Goal: Task Accomplishment & Management: Use online tool/utility

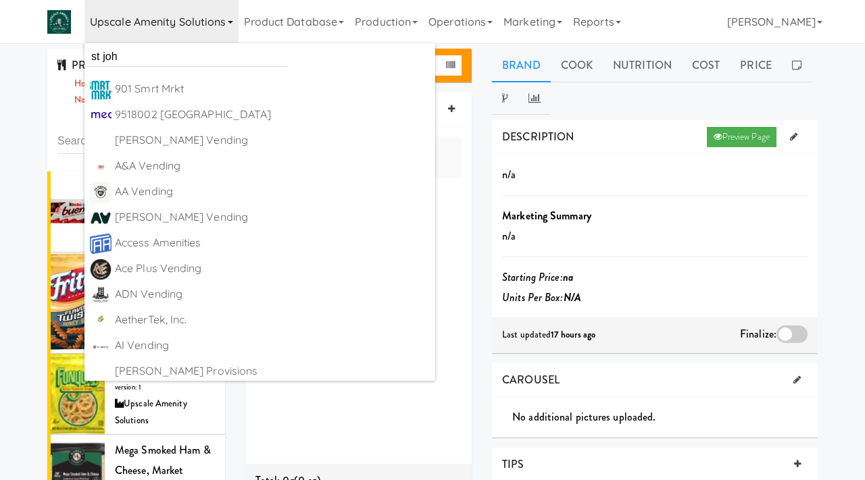
scroll to position [434, 0]
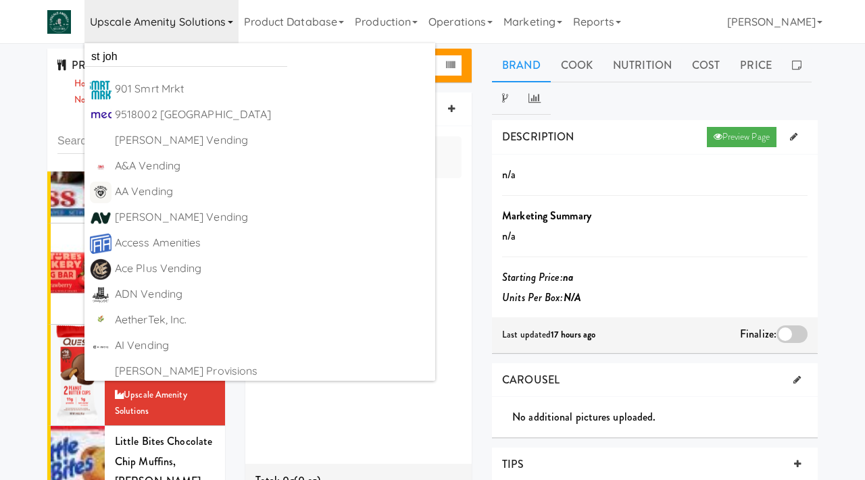
type input "st john"
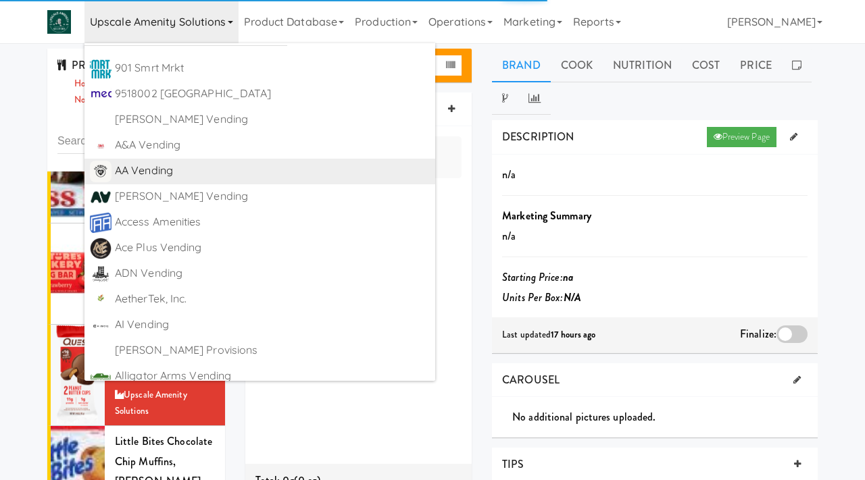
scroll to position [0, 0]
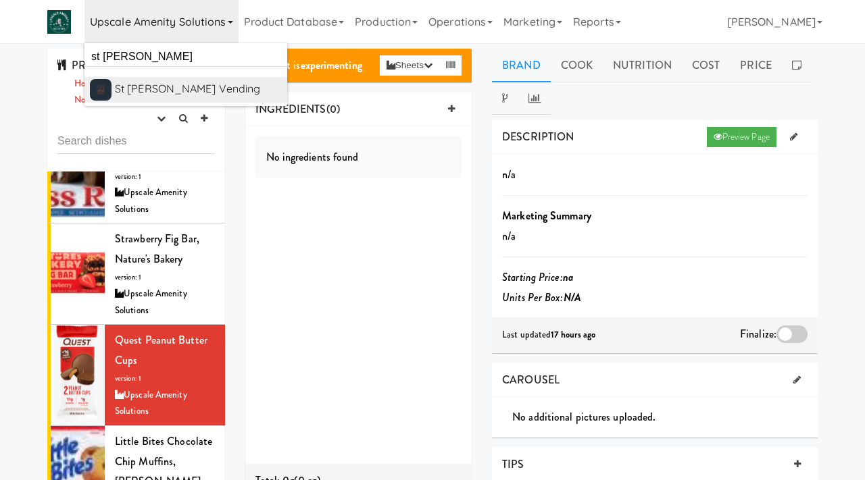
click at [178, 87] on div "St [PERSON_NAME] Vending" at bounding box center [198, 89] width 167 height 20
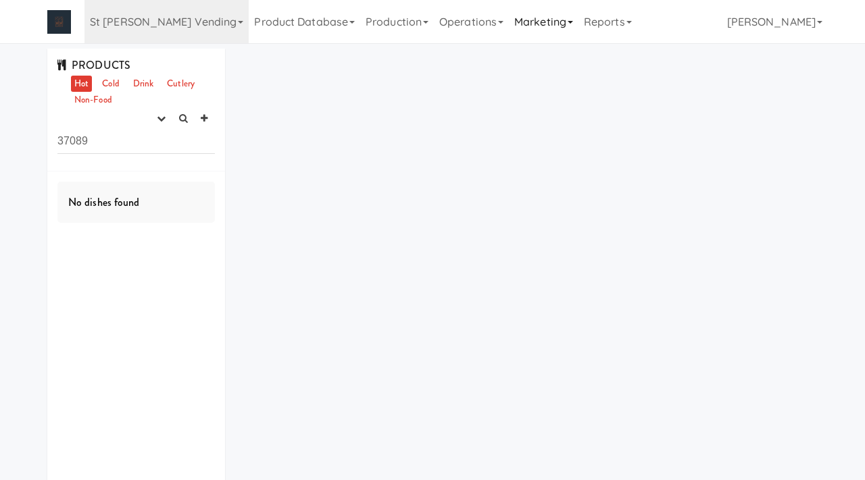
click at [509, 14] on link "Marketing" at bounding box center [544, 21] width 70 height 43
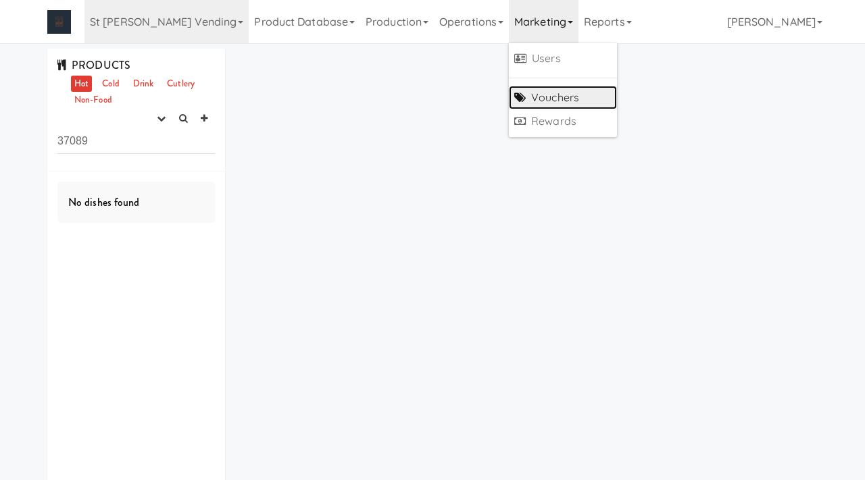
click at [509, 91] on link "Vouchers" at bounding box center [563, 98] width 108 height 24
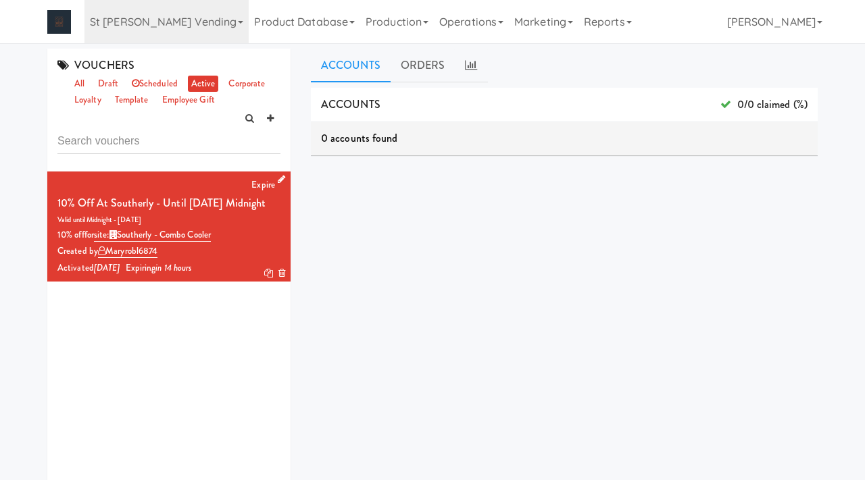
click at [281, 176] on icon at bounding box center [281, 179] width 7 height 9
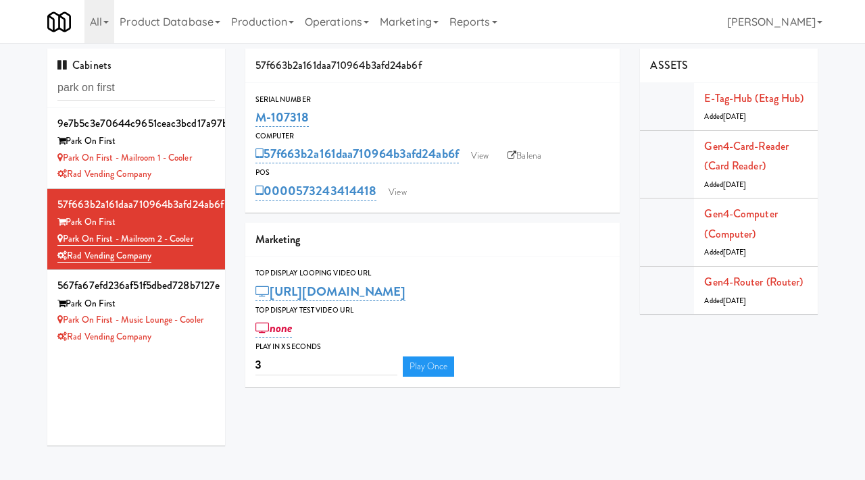
scroll to position [43, 0]
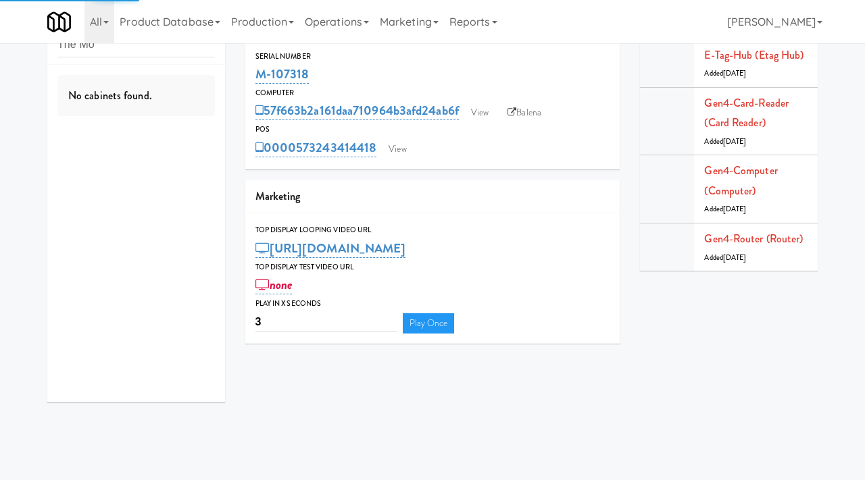
type input "The Mo"
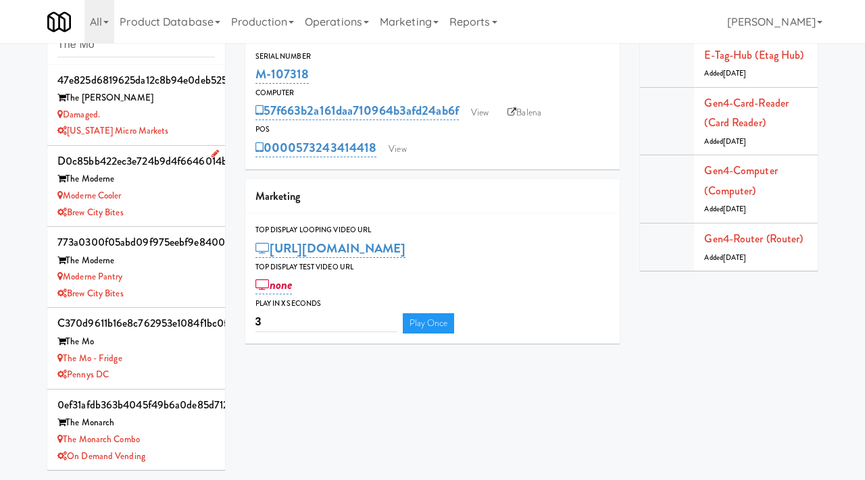
scroll to position [82, 0]
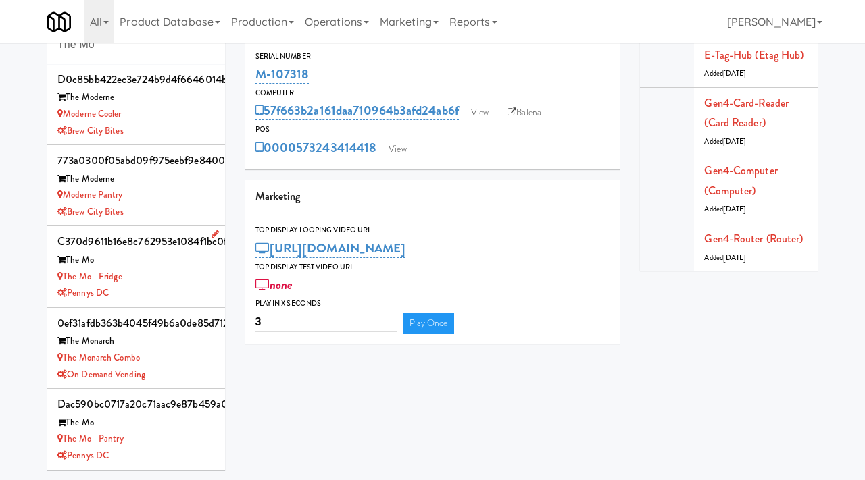
click at [164, 272] on div "The Mo - Fridge" at bounding box center [135, 277] width 157 height 17
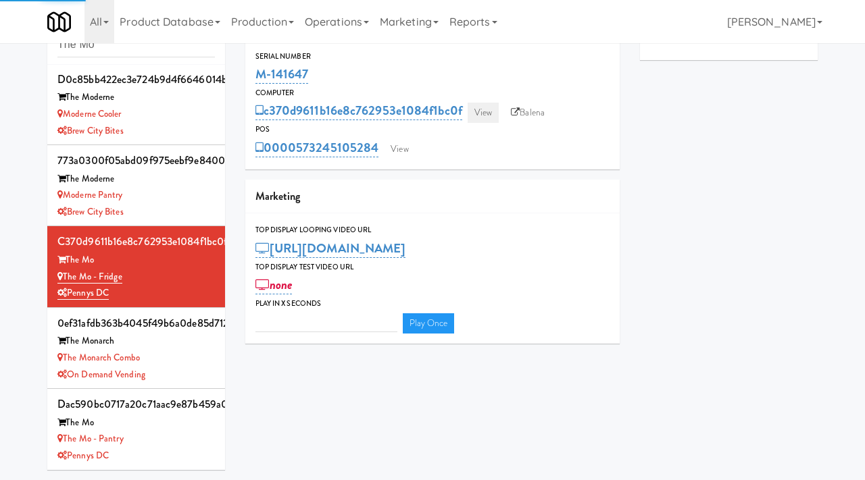
type input "3"
click at [488, 103] on link "View" at bounding box center [482, 113] width 31 height 20
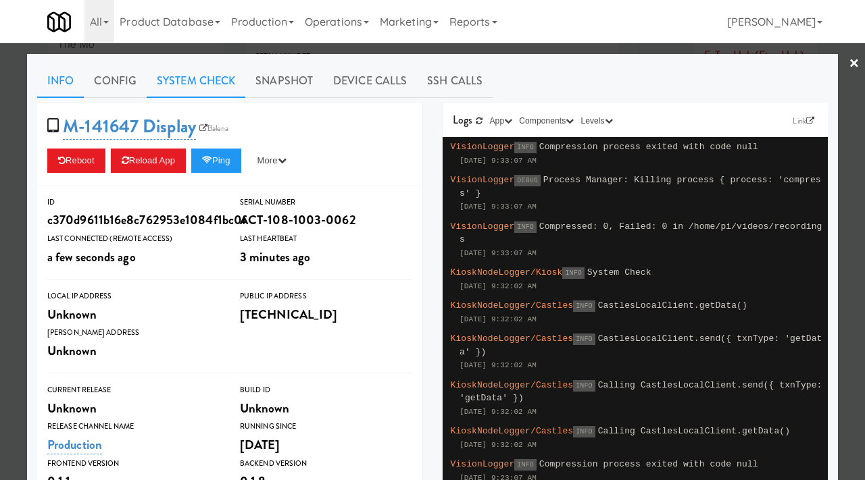
click at [184, 74] on link "System Check" at bounding box center [196, 81] width 99 height 34
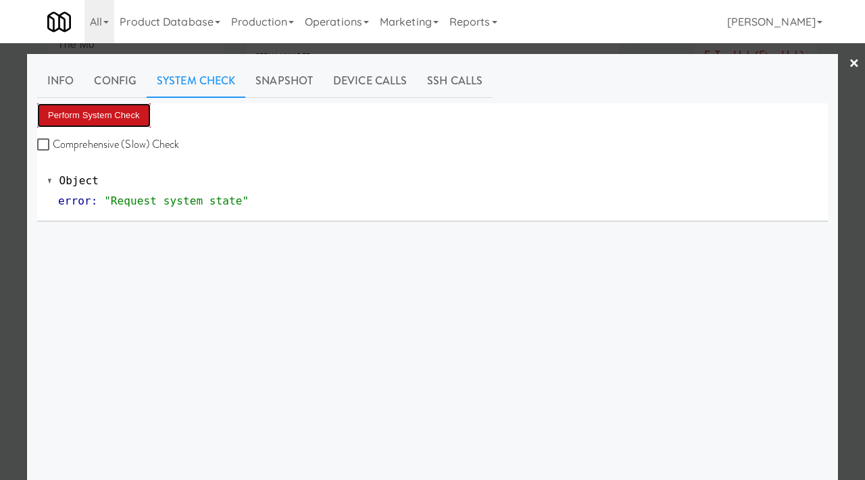
click at [109, 116] on button "Perform System Check" at bounding box center [93, 115] width 113 height 24
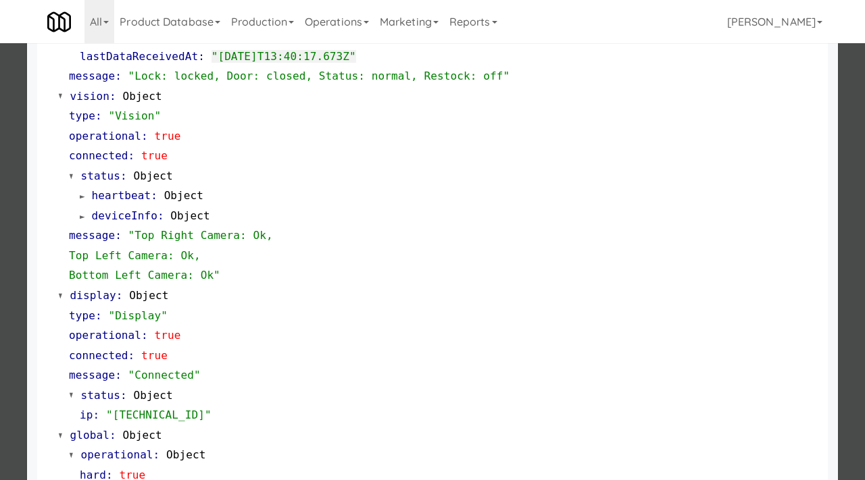
scroll to position [569, 0]
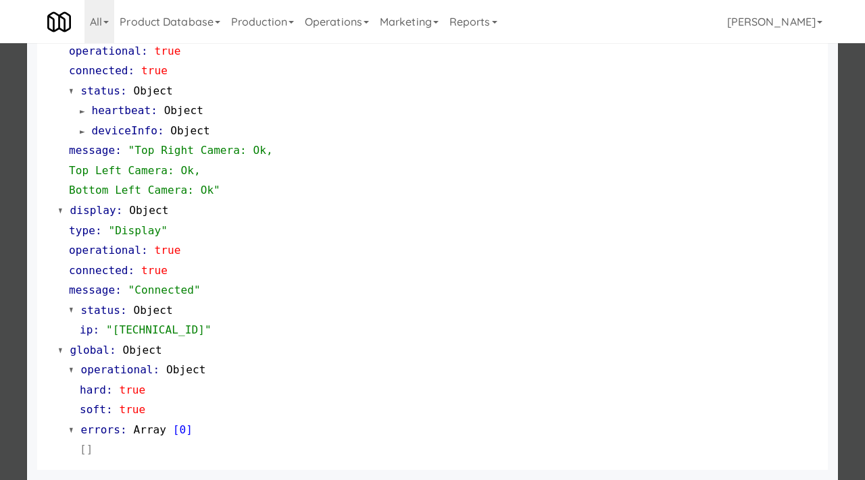
click at [0, 306] on div at bounding box center [432, 240] width 865 height 480
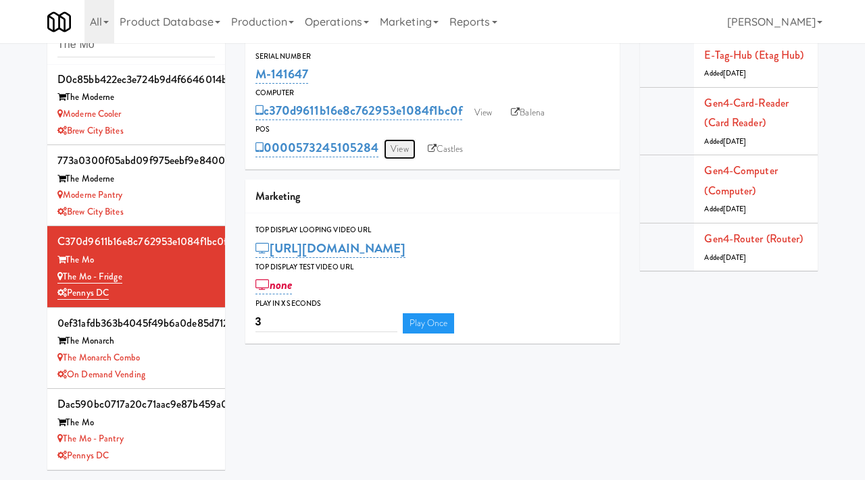
click at [415, 140] on link "View" at bounding box center [399, 149] width 31 height 20
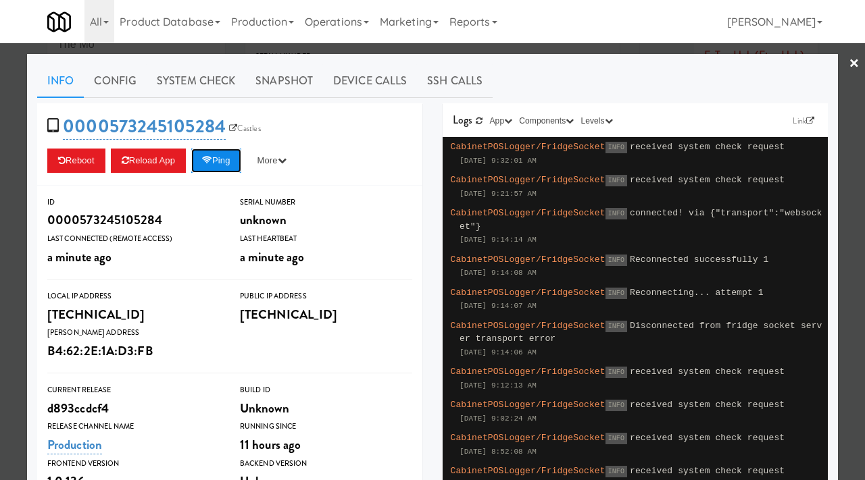
click at [229, 155] on button "Ping" at bounding box center [216, 161] width 50 height 24
click at [220, 163] on button "Ping" at bounding box center [216, 161] width 50 height 24
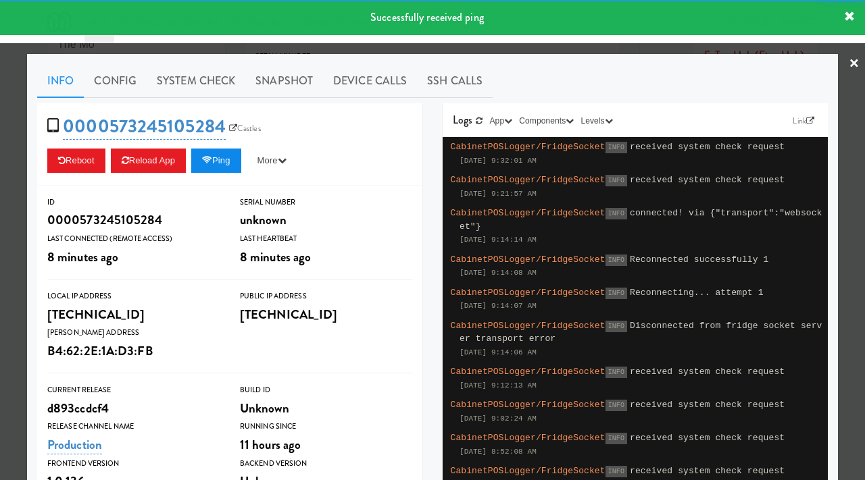
click at [220, 163] on button "Ping" at bounding box center [216, 161] width 50 height 24
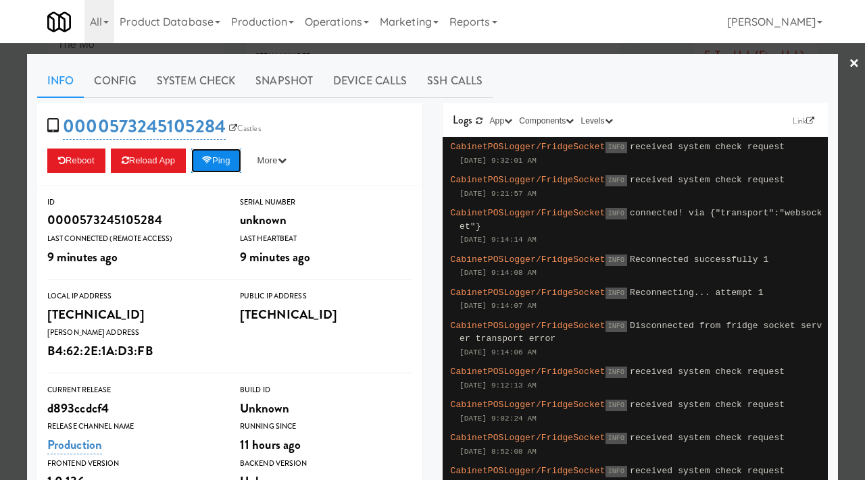
click at [234, 168] on button "Ping" at bounding box center [216, 161] width 50 height 24
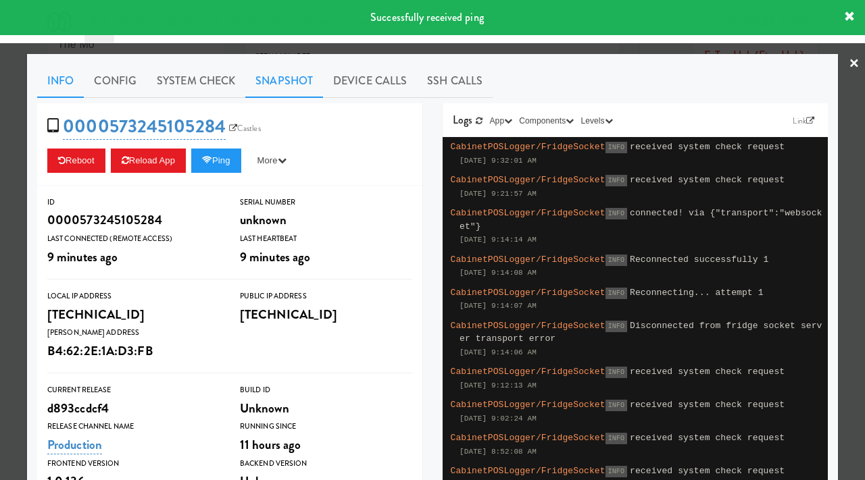
click at [282, 80] on link "Snapshot" at bounding box center [284, 81] width 78 height 34
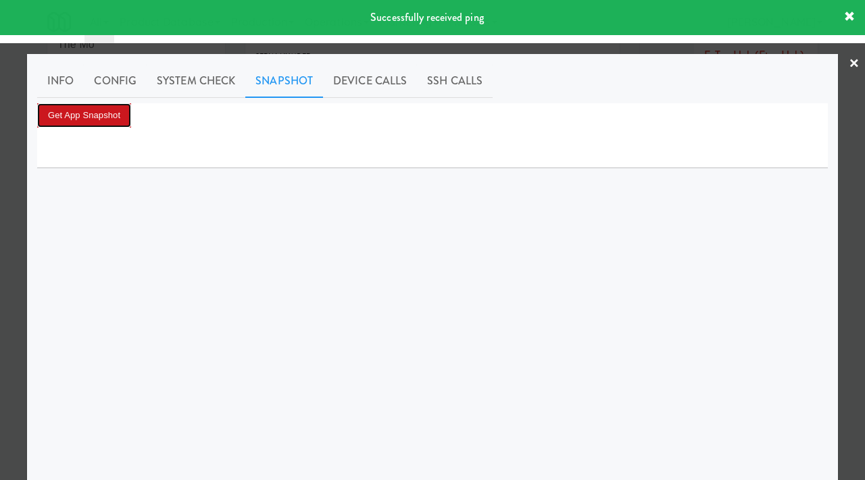
click at [78, 109] on button "Get App Snapshot" at bounding box center [84, 115] width 94 height 24
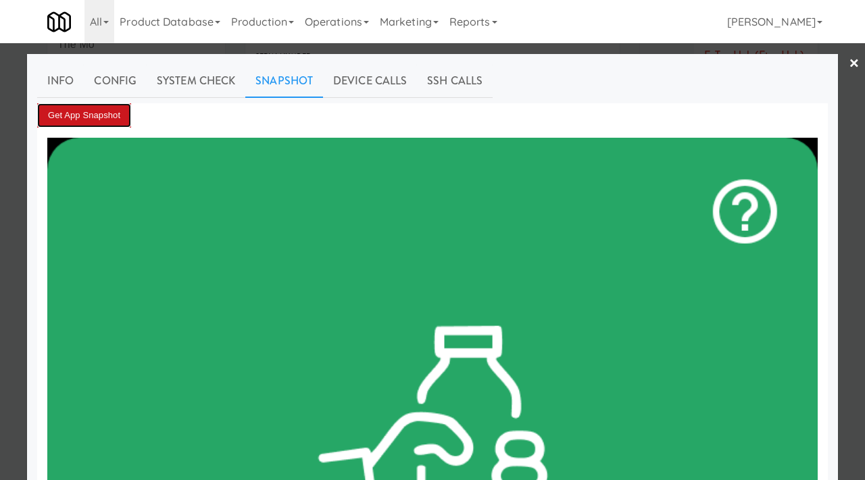
click at [93, 116] on button "Get App Snapshot" at bounding box center [84, 115] width 94 height 24
click at [19, 275] on div at bounding box center [432, 240] width 865 height 480
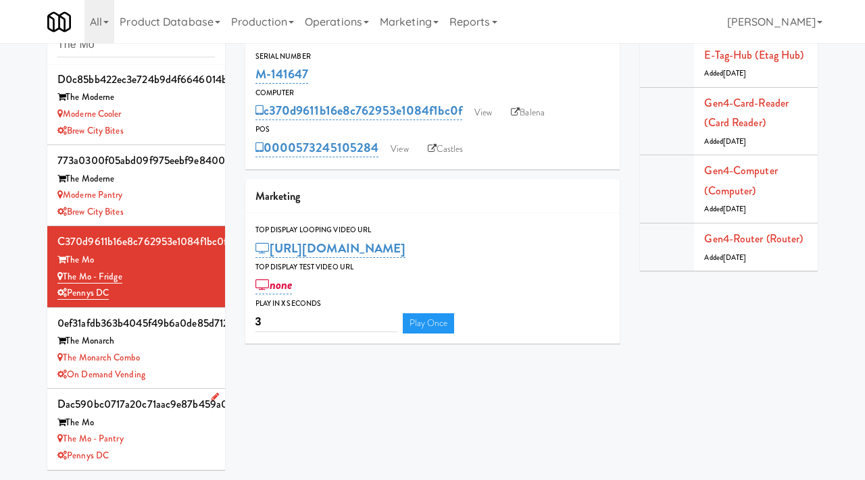
click at [145, 428] on div "The Mo" at bounding box center [135, 423] width 157 height 17
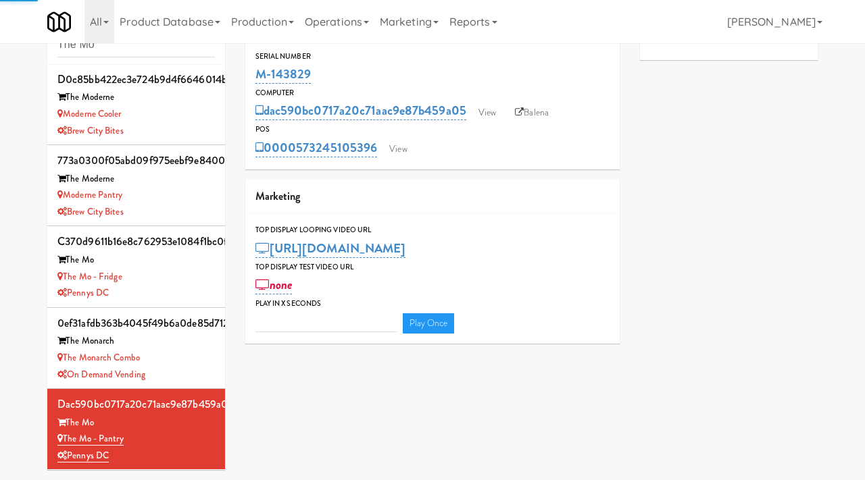
type input "3"
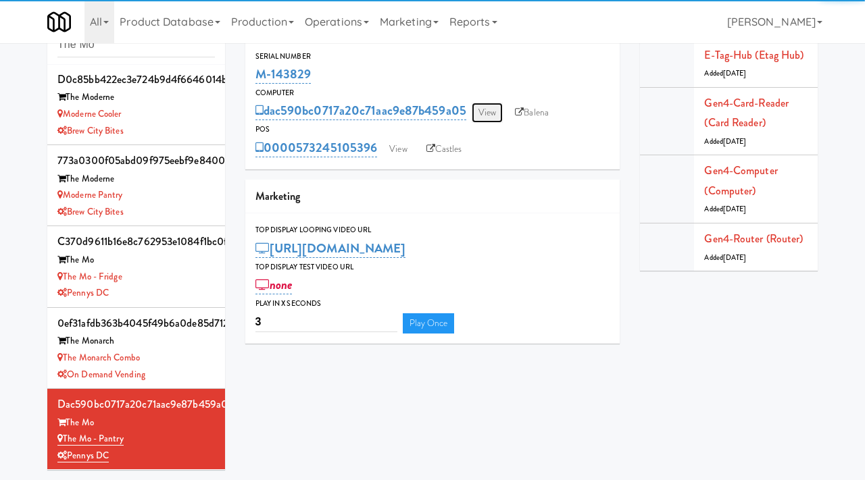
click at [489, 111] on link "View" at bounding box center [487, 113] width 31 height 20
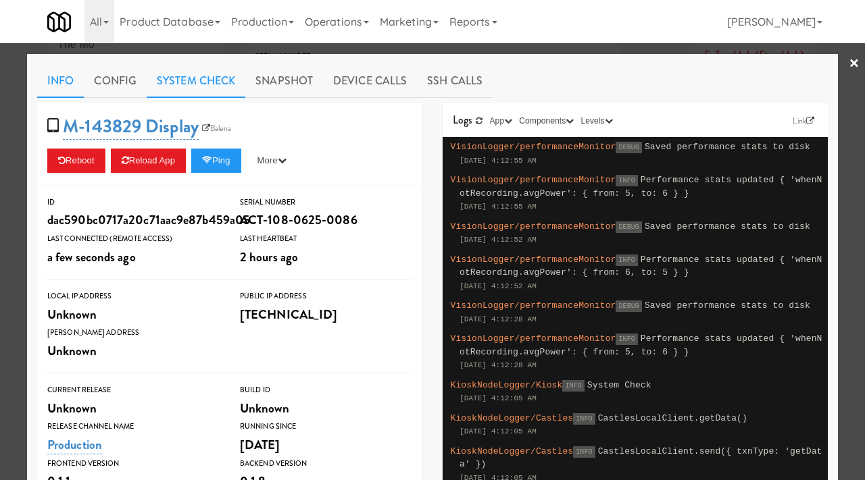
click at [188, 78] on link "System Check" at bounding box center [196, 81] width 99 height 34
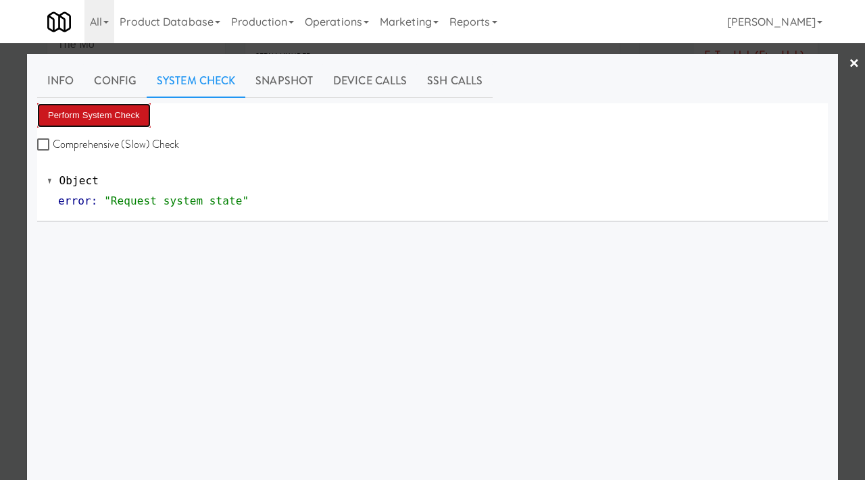
click at [139, 106] on button "Perform System Check" at bounding box center [93, 115] width 113 height 24
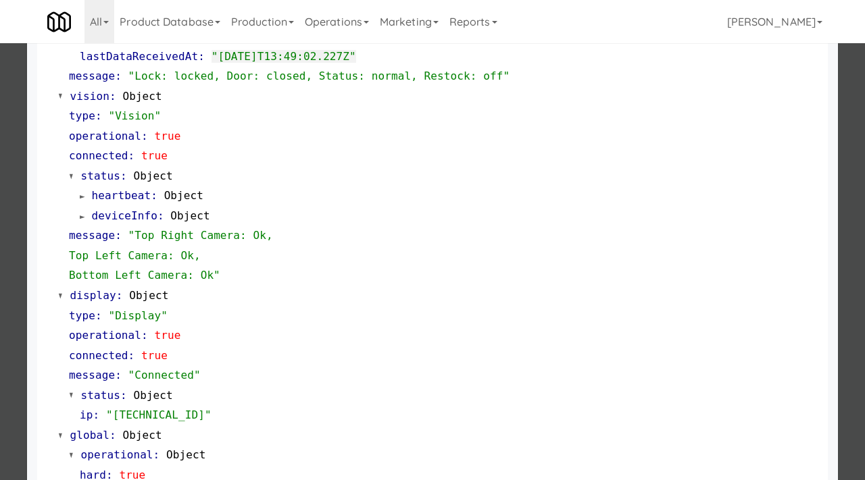
scroll to position [569, 0]
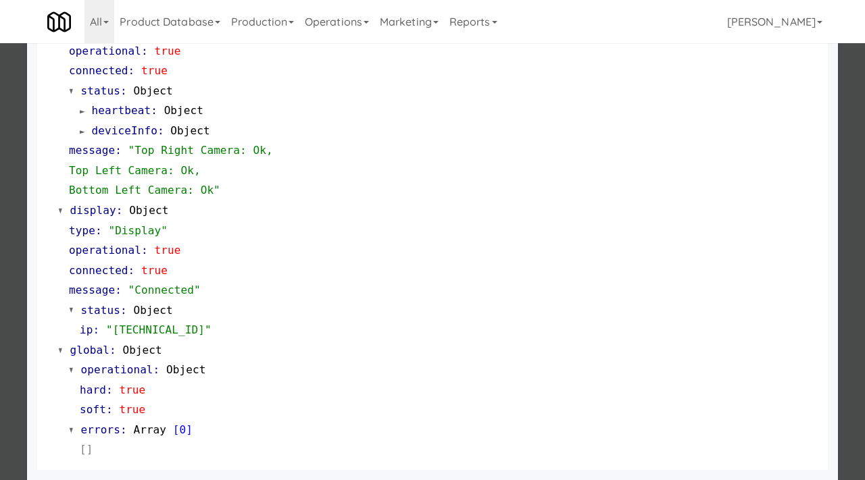
click at [0, 347] on div at bounding box center [432, 240] width 865 height 480
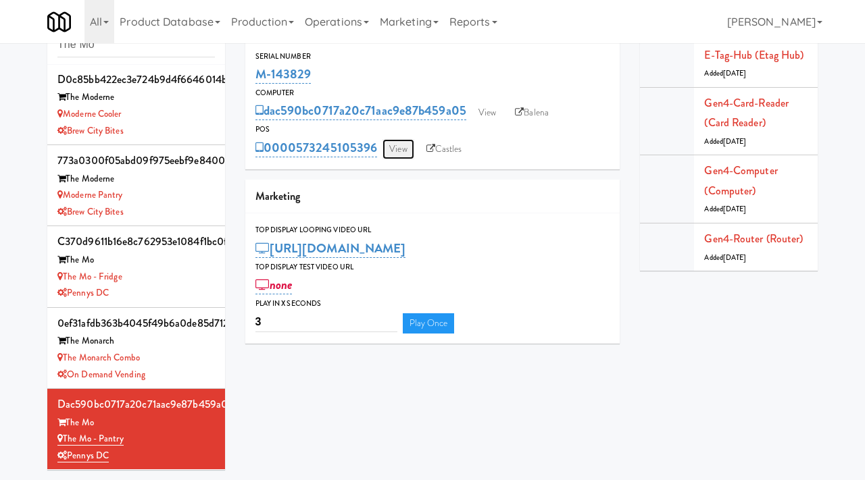
click at [407, 143] on link "View" at bounding box center [397, 149] width 31 height 20
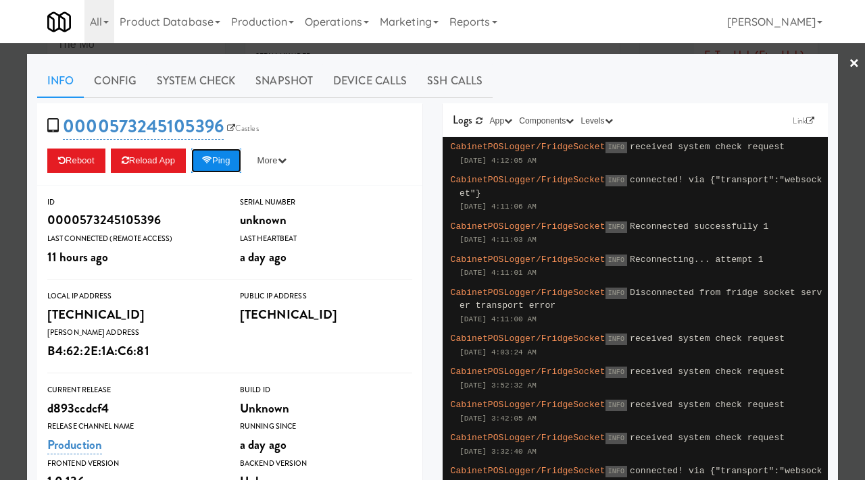
click at [231, 167] on button "Ping" at bounding box center [216, 161] width 50 height 24
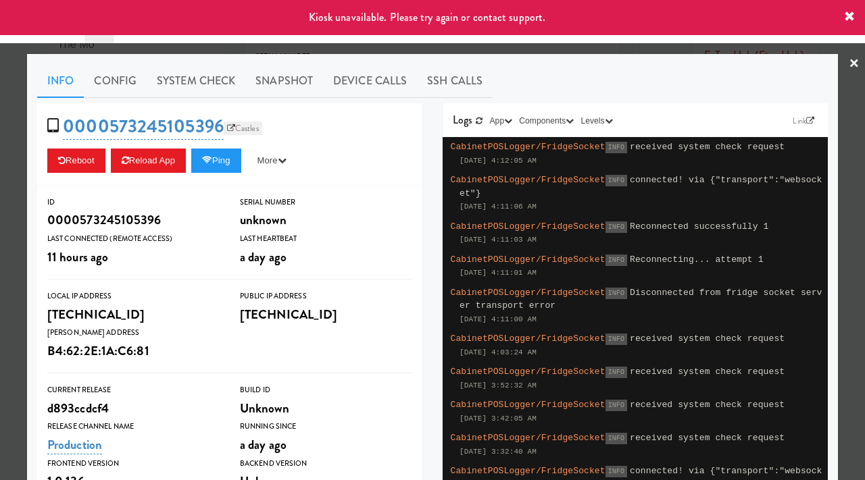
click at [245, 125] on link "Castles" at bounding box center [243, 129] width 39 height 14
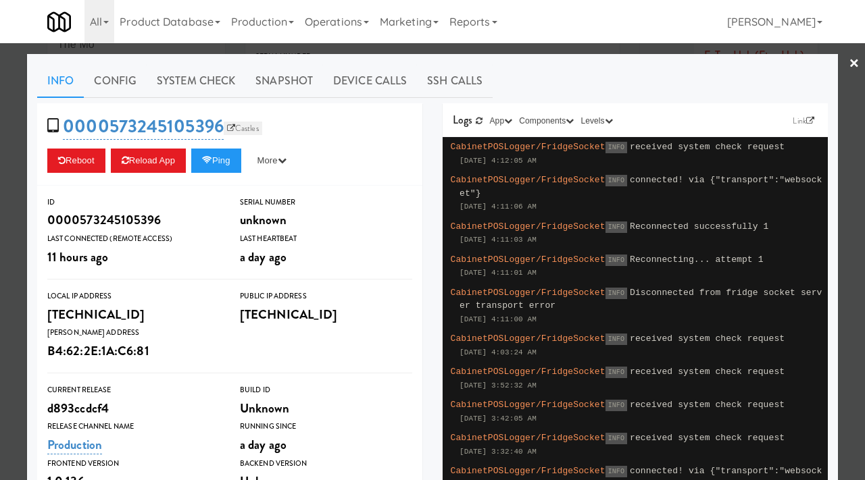
click at [245, 131] on link "Castles" at bounding box center [243, 129] width 39 height 14
click at [0, 215] on div at bounding box center [432, 240] width 865 height 480
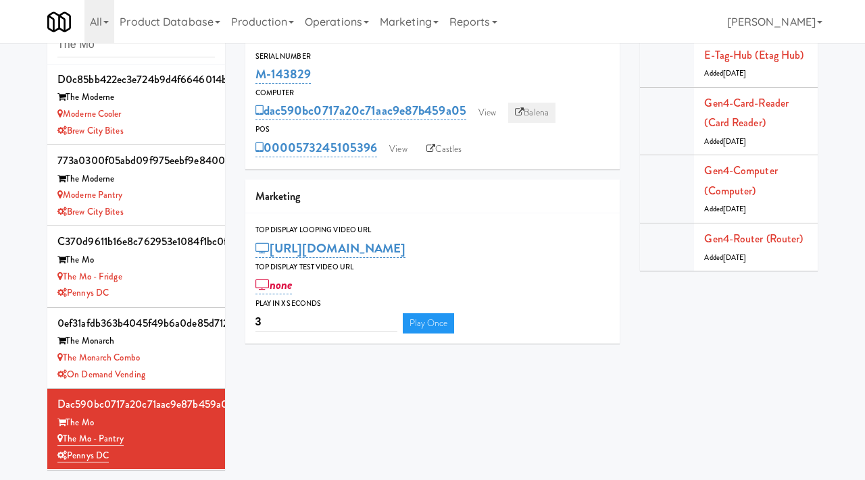
click at [526, 118] on link "Balena" at bounding box center [531, 113] width 47 height 20
drag, startPoint x: 316, startPoint y: 76, endPoint x: 253, endPoint y: 71, distance: 63.0
click at [253, 71] on div "Serial Number M-143829" at bounding box center [432, 68] width 375 height 36
copy link "M-143829"
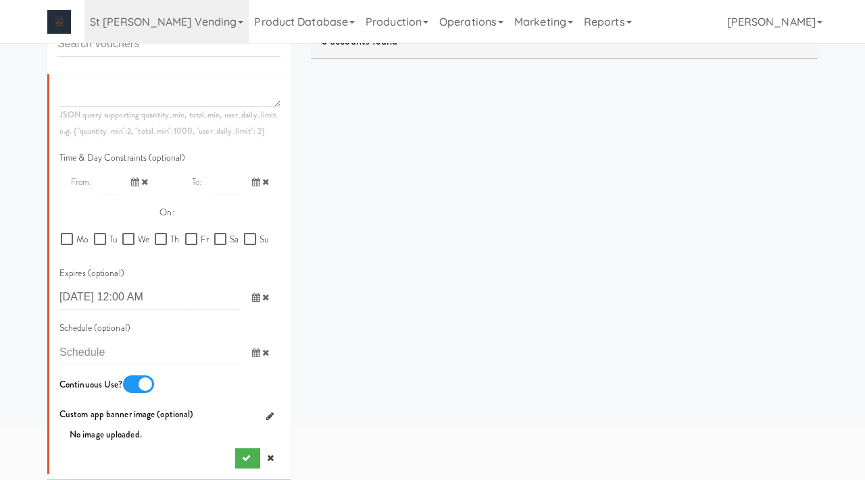
scroll to position [113, 0]
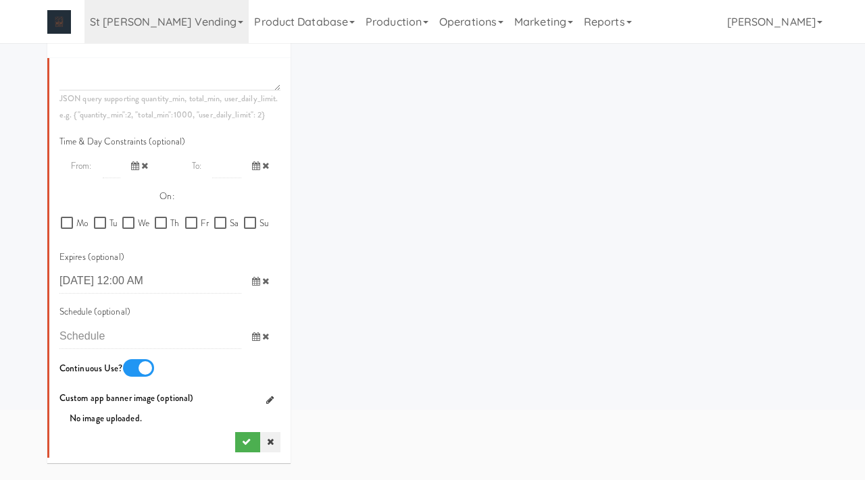
click at [267, 442] on icon at bounding box center [270, 442] width 7 height 9
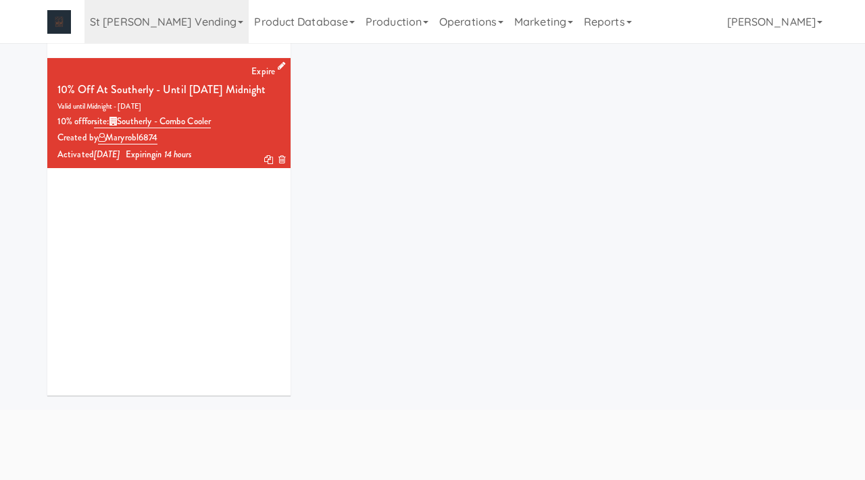
click at [265, 72] on link "Expire" at bounding box center [263, 71] width 24 height 13
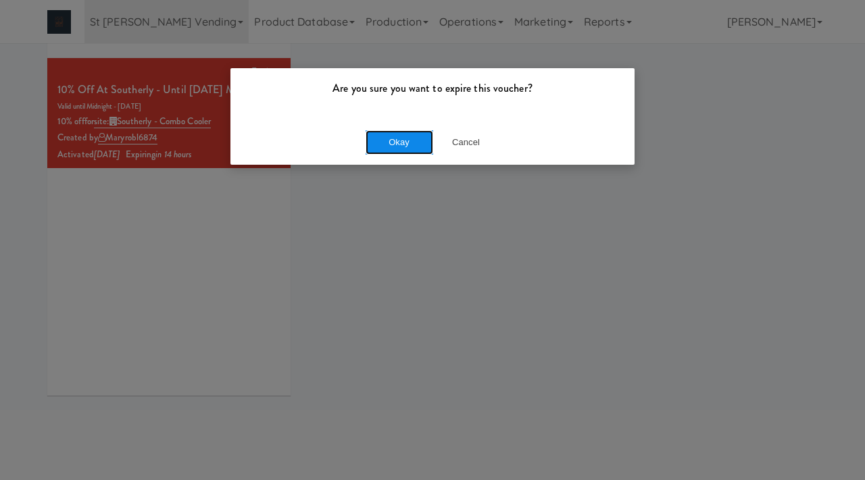
click at [422, 147] on button "Okay" at bounding box center [399, 142] width 68 height 24
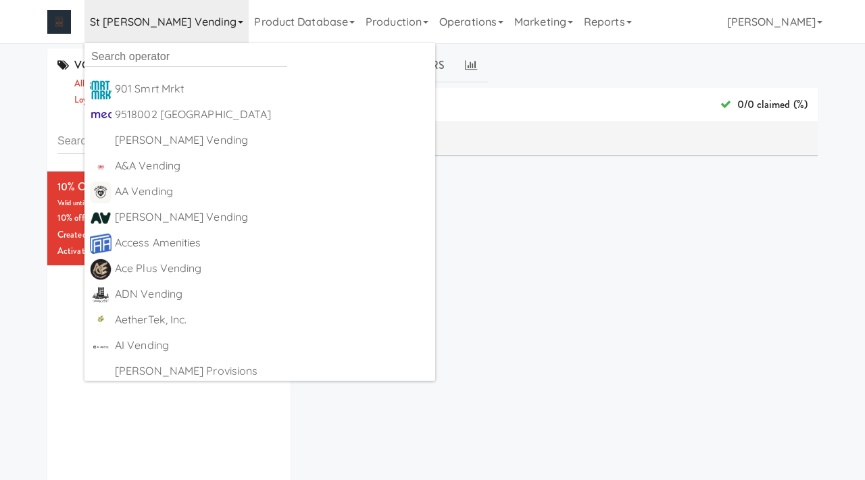
scroll to position [113, 0]
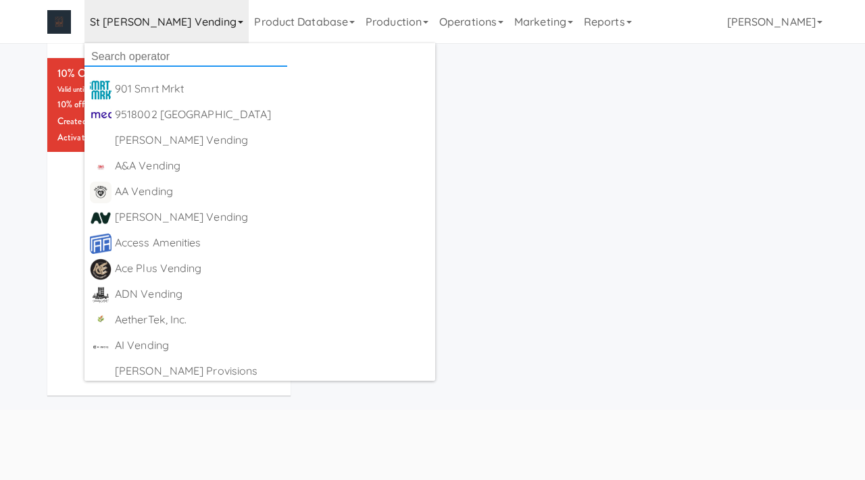
click at [134, 53] on input "text" at bounding box center [185, 57] width 203 height 20
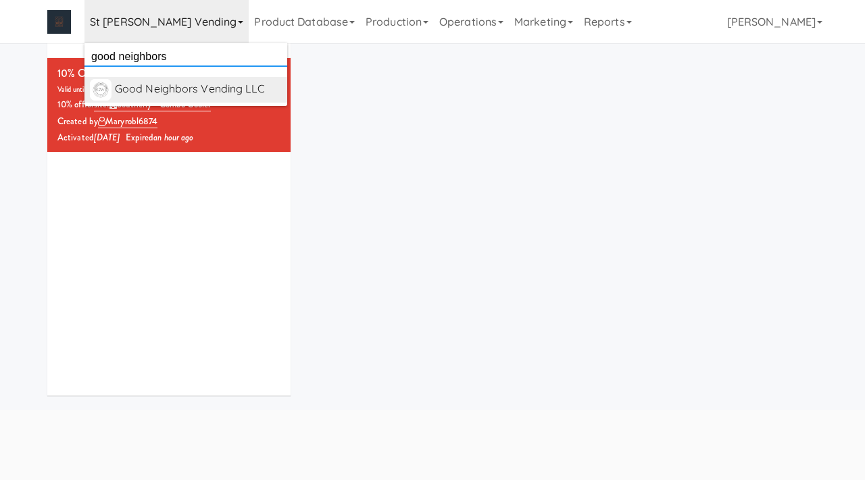
type input "good neighbors"
click at [143, 80] on div "Good Neighbors Vending LLC" at bounding box center [198, 89] width 167 height 20
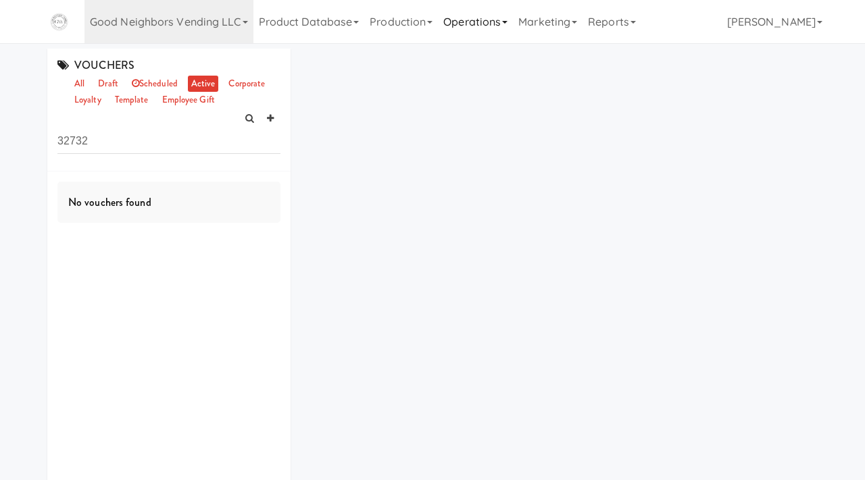
click at [484, 23] on link "Operations" at bounding box center [475, 21] width 75 height 43
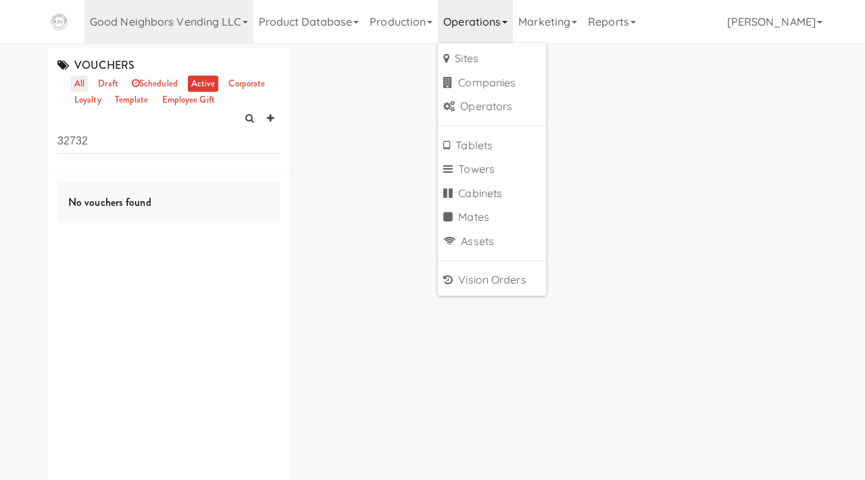
click at [76, 82] on link "all" at bounding box center [79, 84] width 17 height 17
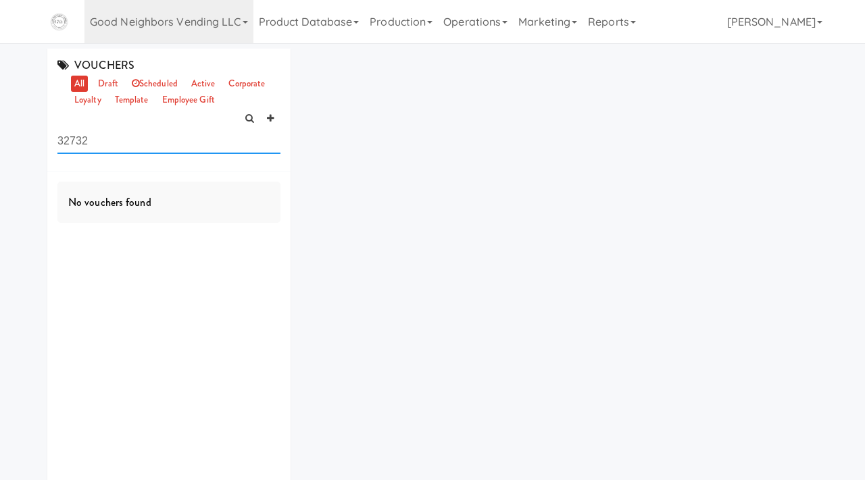
drag, startPoint x: 151, startPoint y: 141, endPoint x: 13, endPoint y: 134, distance: 138.0
click at [13, 134] on div "VOUCHERS all draft scheduled active corporate loyalty template employee gift 32…" at bounding box center [432, 284] width 865 height 471
click at [207, 82] on link "active" at bounding box center [203, 84] width 31 height 17
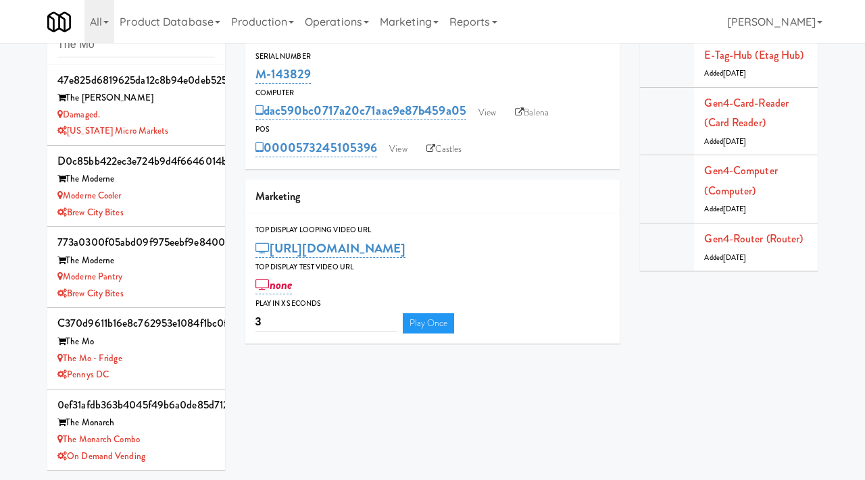
scroll to position [82, 0]
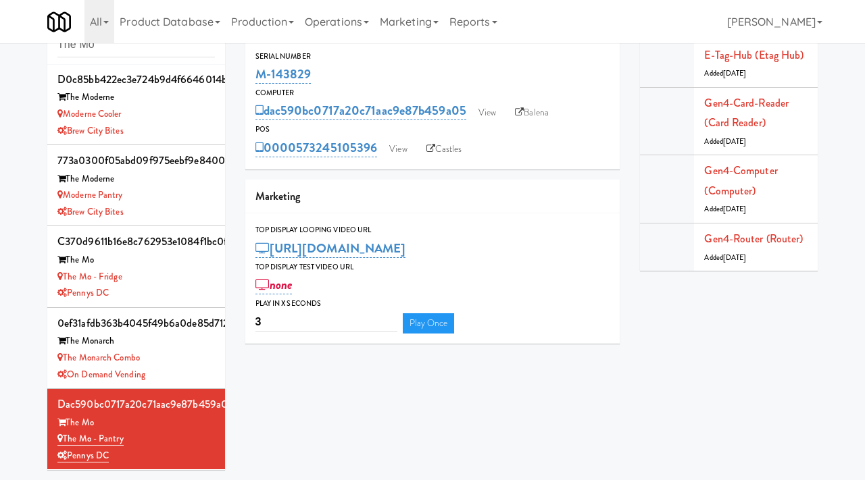
click at [48, 47] on div "Cabinets The Mo" at bounding box center [136, 34] width 178 height 59
type input "eleven55"
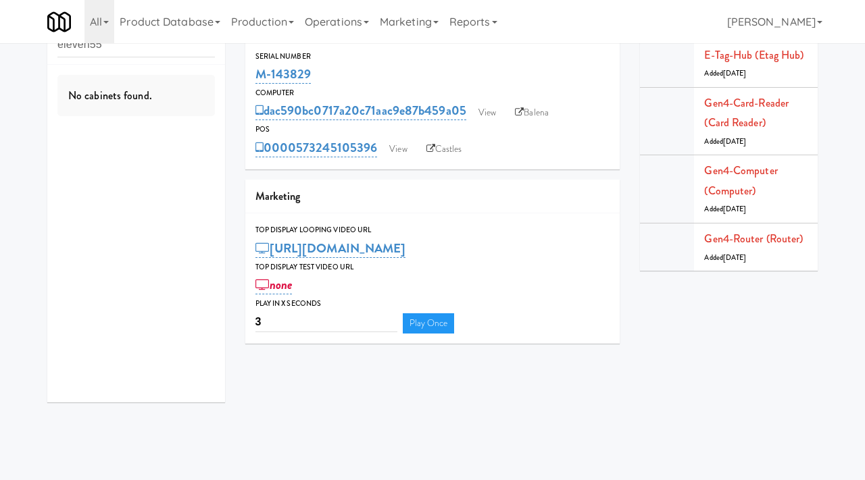
scroll to position [0, 0]
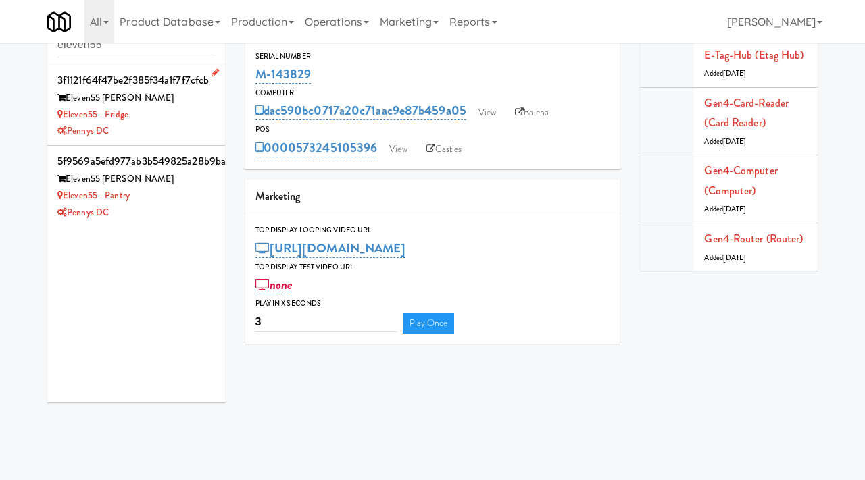
click at [191, 108] on div "Eleven55 - Fridge" at bounding box center [135, 115] width 157 height 17
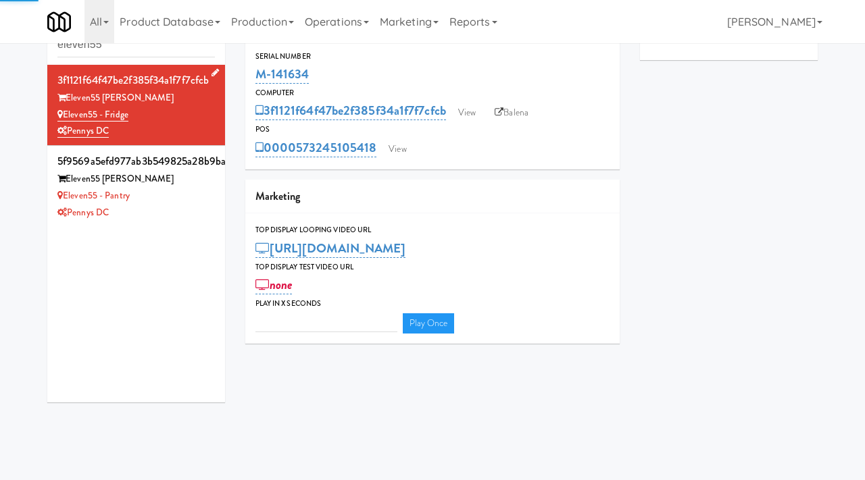
type input "3"
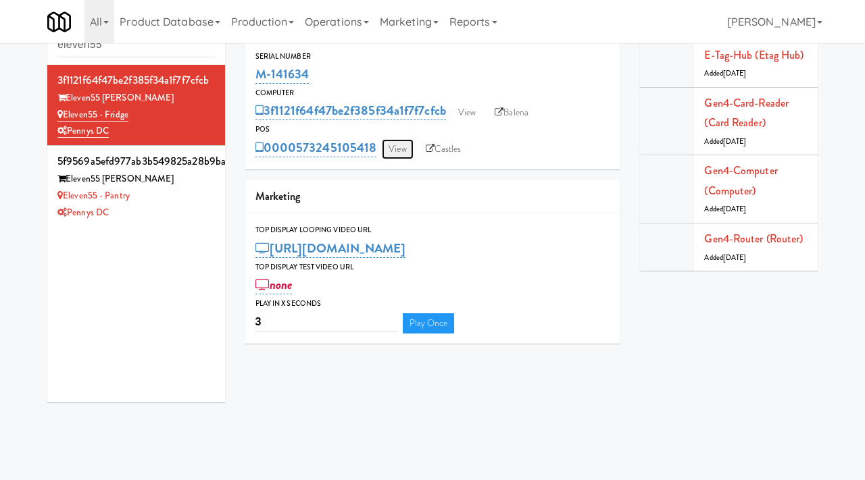
click at [404, 146] on link "View" at bounding box center [397, 149] width 31 height 20
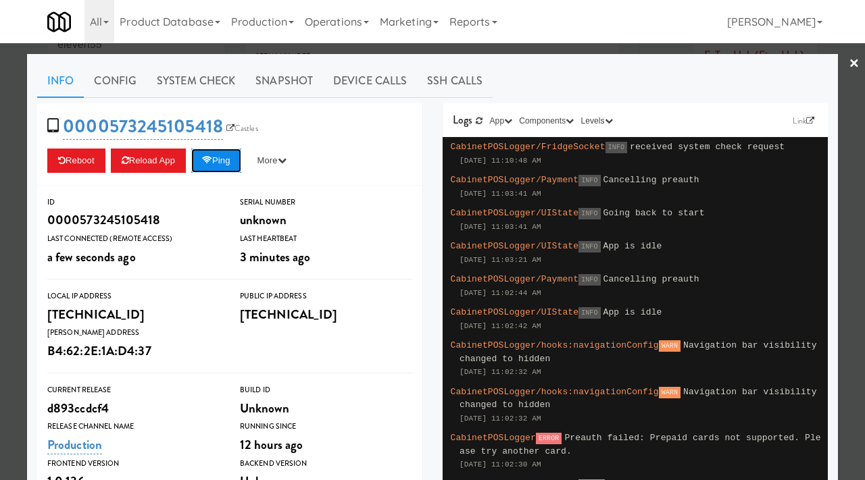
click at [219, 155] on button "Ping" at bounding box center [216, 161] width 50 height 24
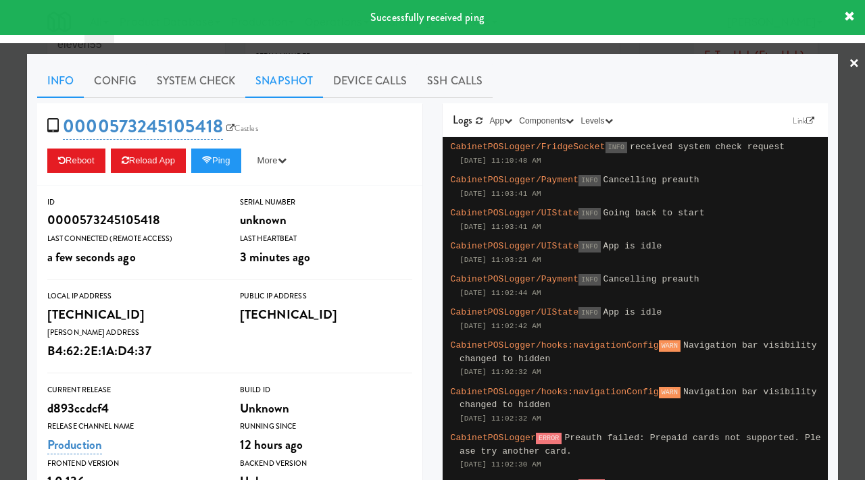
click at [268, 84] on link "Snapshot" at bounding box center [284, 81] width 78 height 34
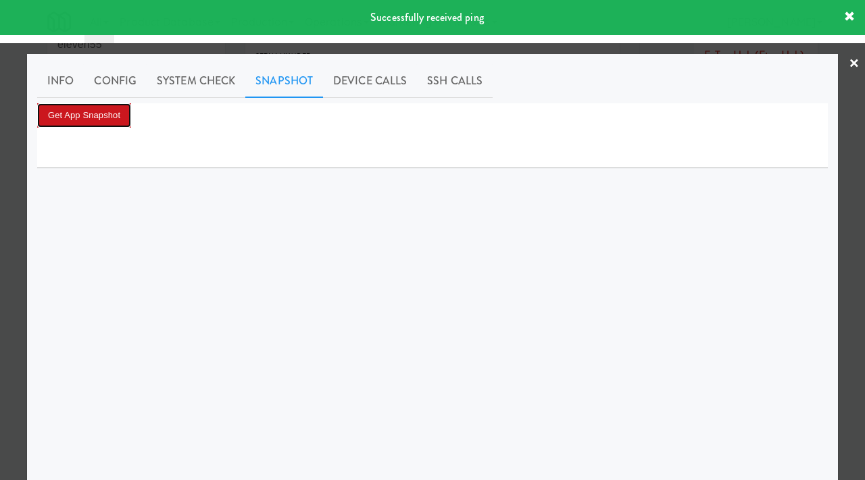
click at [109, 117] on button "Get App Snapshot" at bounding box center [84, 115] width 94 height 24
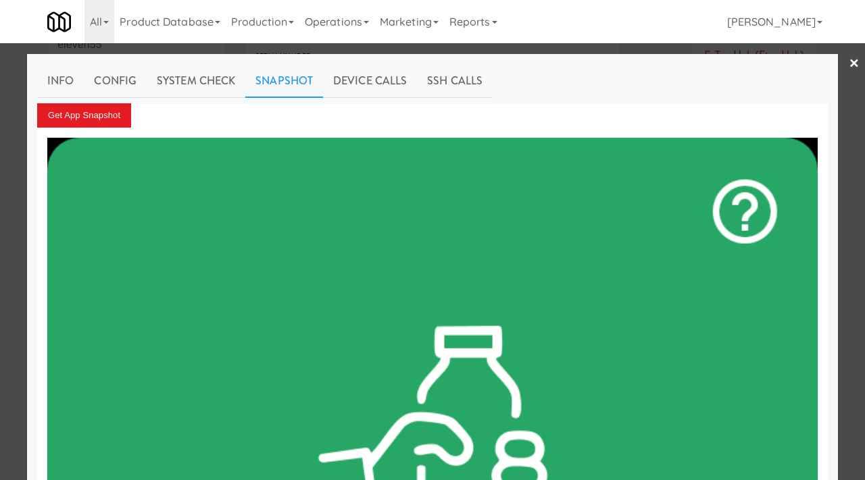
click at [0, 186] on div at bounding box center [432, 240] width 865 height 480
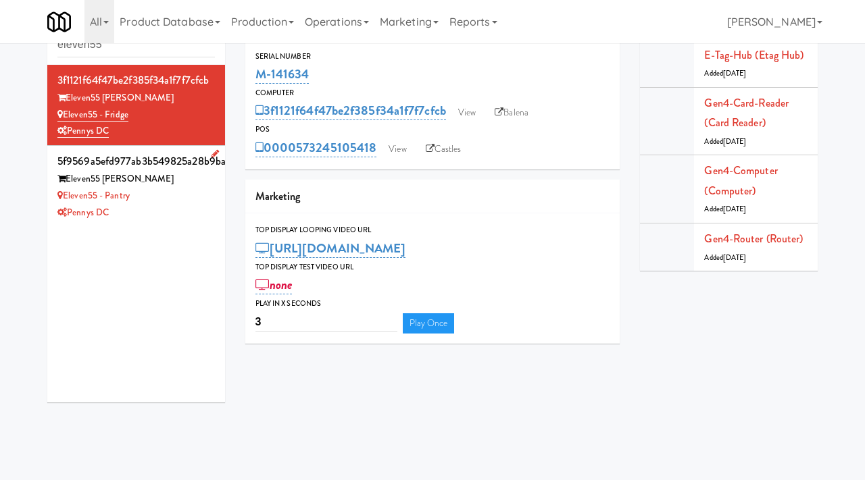
click at [203, 205] on div "Pennys DC" at bounding box center [135, 213] width 157 height 17
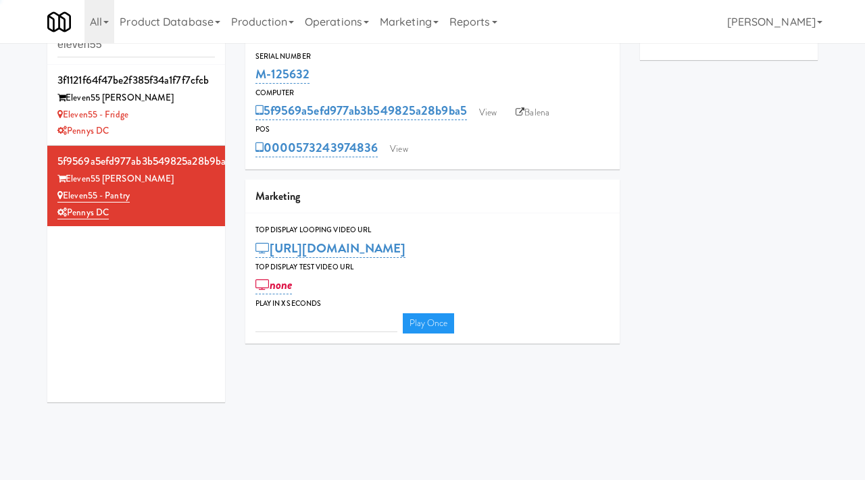
type input "3"
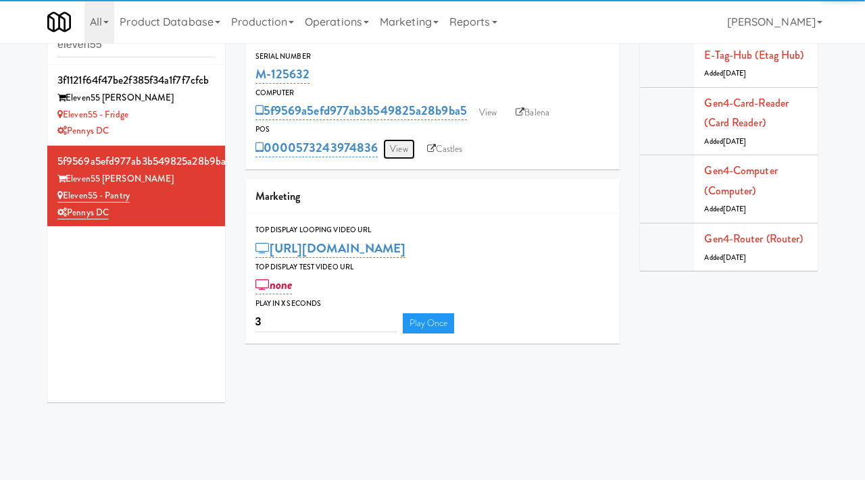
click at [394, 153] on link "View" at bounding box center [398, 149] width 31 height 20
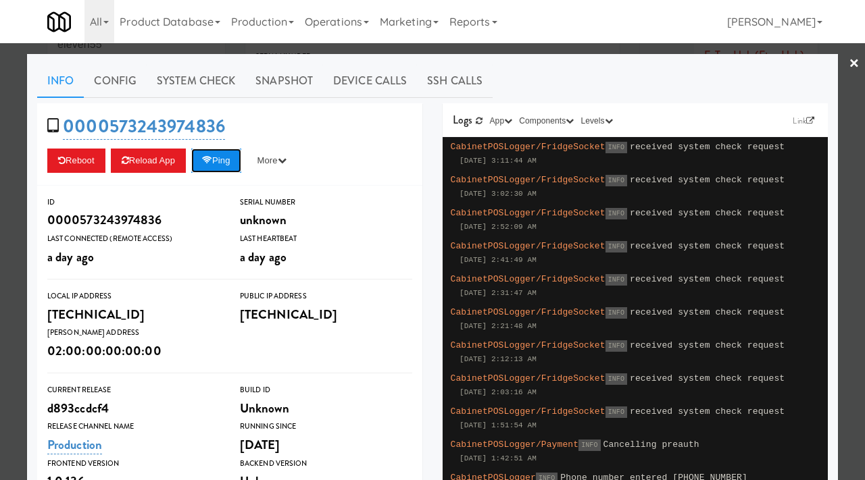
click at [212, 162] on icon at bounding box center [207, 160] width 10 height 9
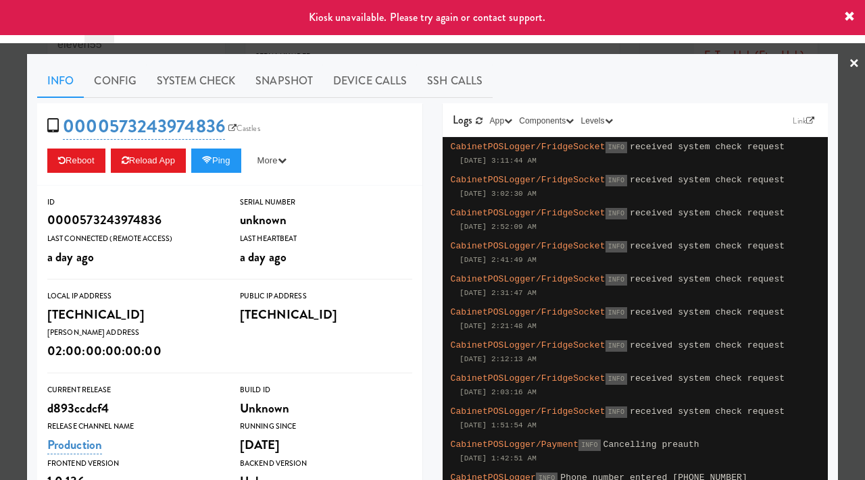
click at [0, 224] on div at bounding box center [432, 240] width 865 height 480
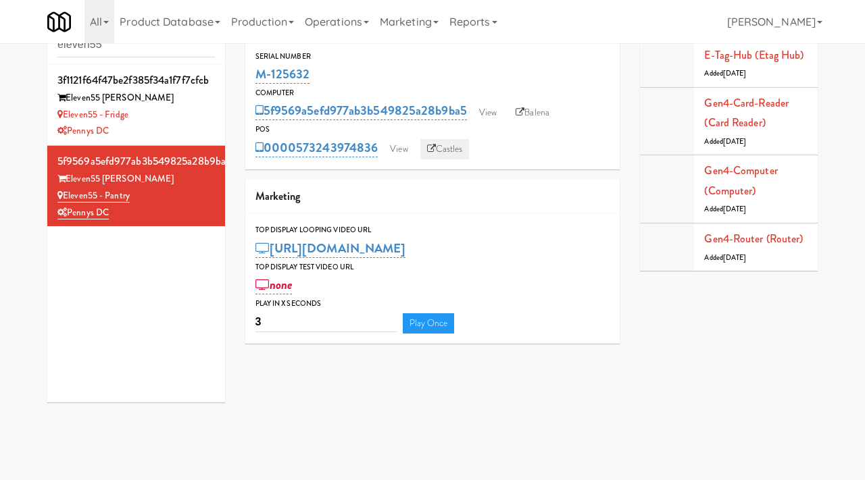
click at [439, 152] on link "Castles" at bounding box center [444, 149] width 49 height 20
click at [544, 109] on link "Balena" at bounding box center [532, 113] width 47 height 20
click at [122, 48] on input "eleven55" at bounding box center [135, 44] width 157 height 25
type input "marina walk"
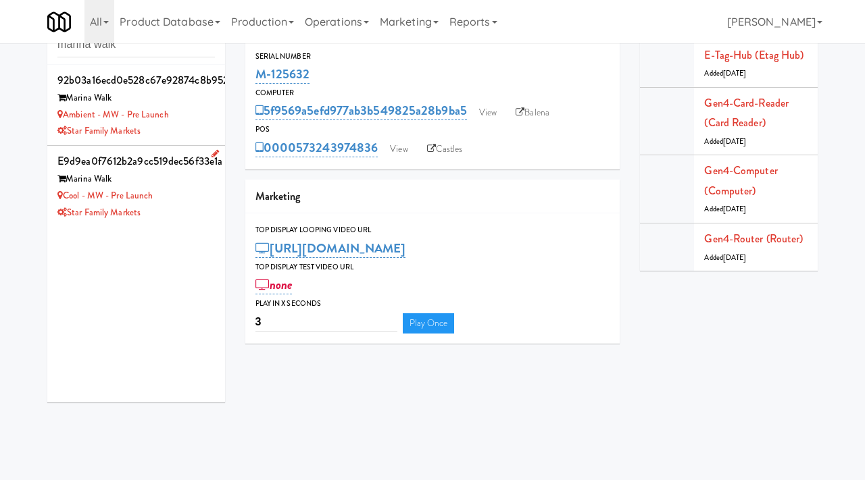
click at [177, 202] on div "Cool - MW - Pre Launch" at bounding box center [135, 196] width 157 height 17
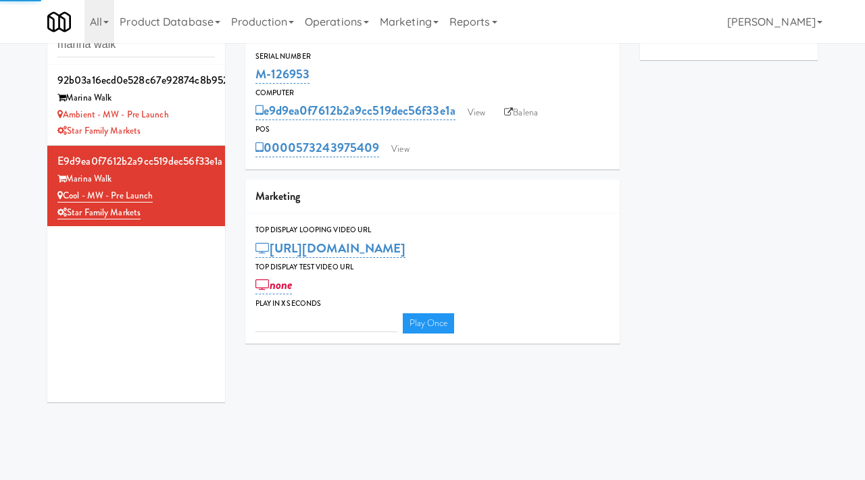
type input "3"
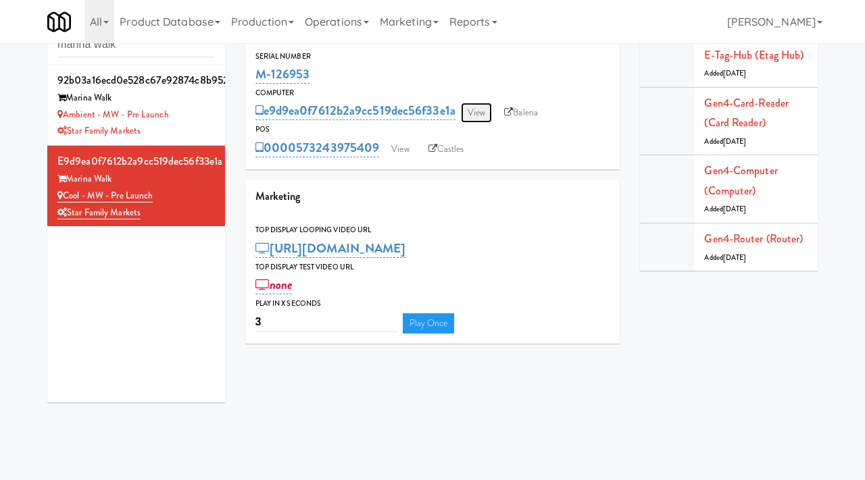
click at [487, 117] on link "View" at bounding box center [476, 113] width 31 height 20
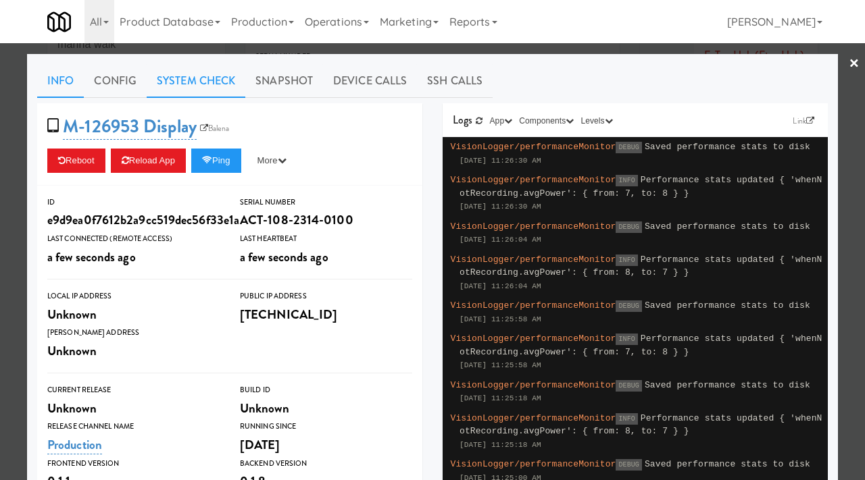
click at [176, 80] on link "System Check" at bounding box center [196, 81] width 99 height 34
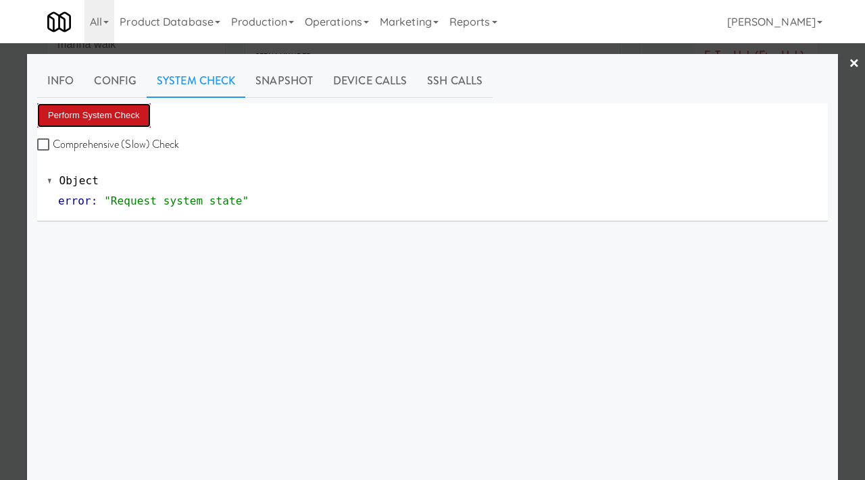
click at [113, 105] on button "Perform System Check" at bounding box center [93, 115] width 113 height 24
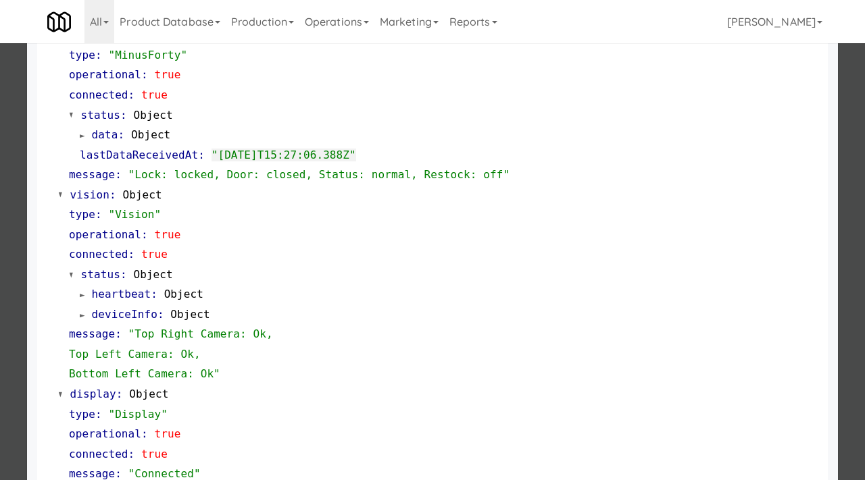
scroll to position [386, 0]
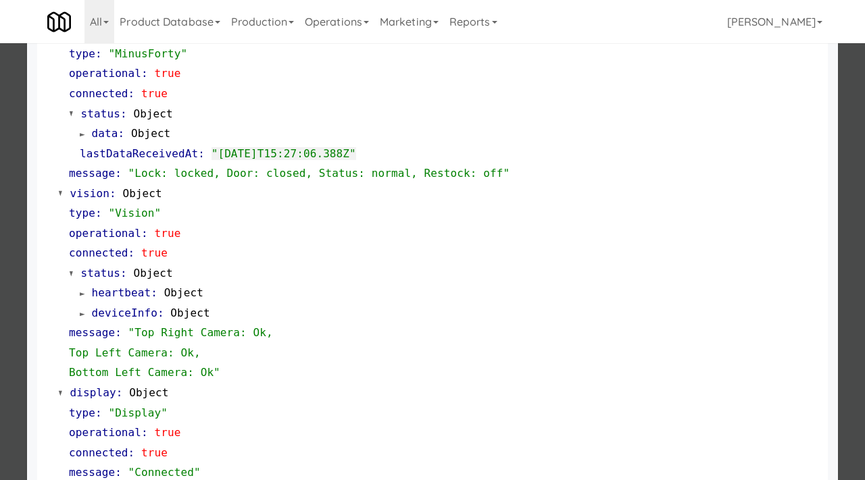
click at [0, 195] on div at bounding box center [432, 240] width 865 height 480
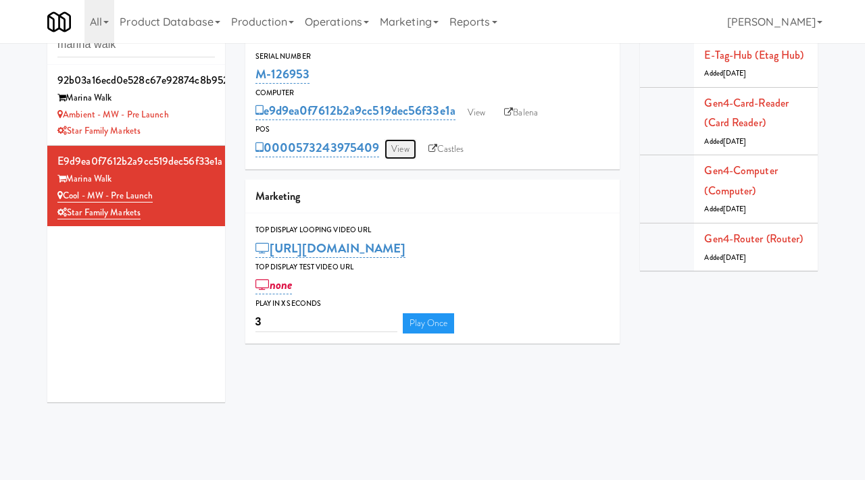
click at [411, 147] on link "View" at bounding box center [399, 149] width 31 height 20
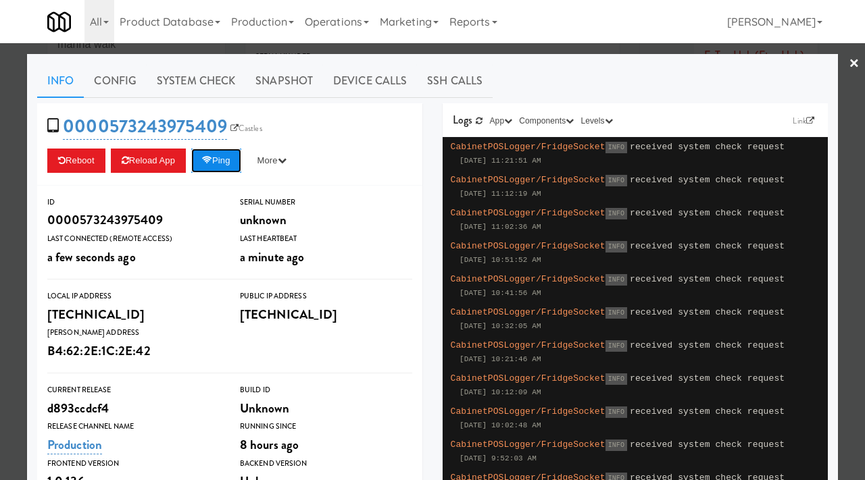
click at [224, 153] on button "Ping" at bounding box center [216, 161] width 50 height 24
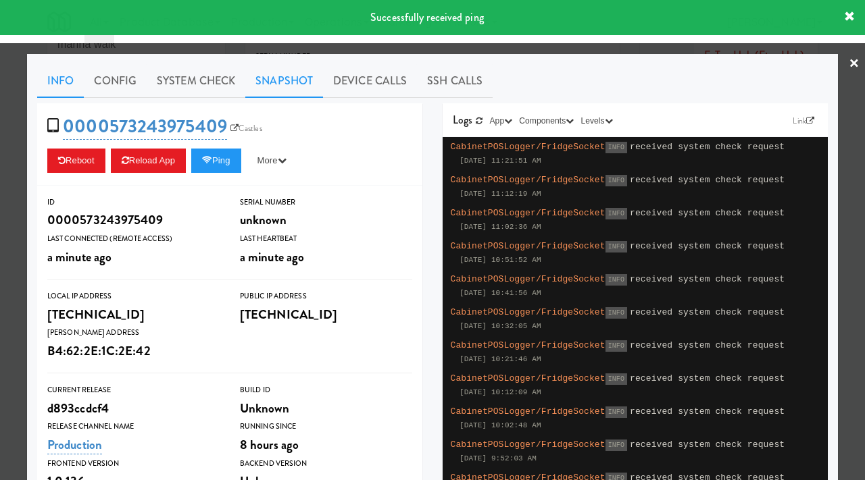
click at [280, 78] on link "Snapshot" at bounding box center [284, 81] width 78 height 34
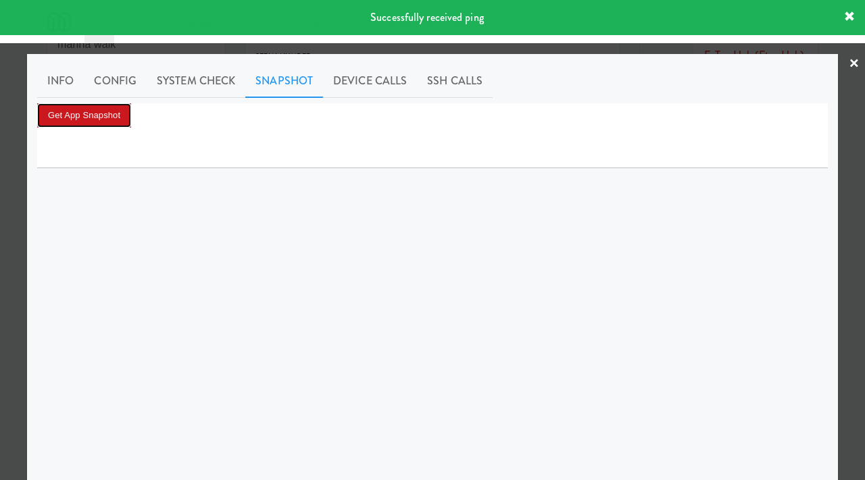
click at [116, 114] on button "Get App Snapshot" at bounding box center [84, 115] width 94 height 24
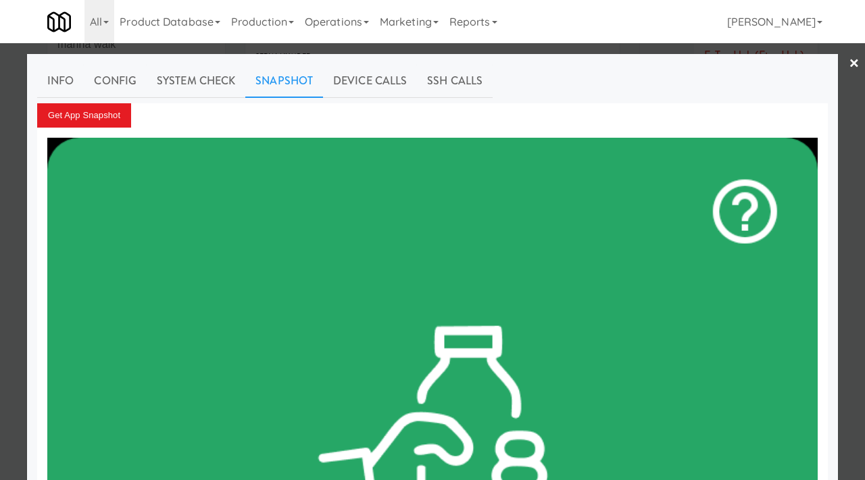
click at [1, 234] on div at bounding box center [432, 240] width 865 height 480
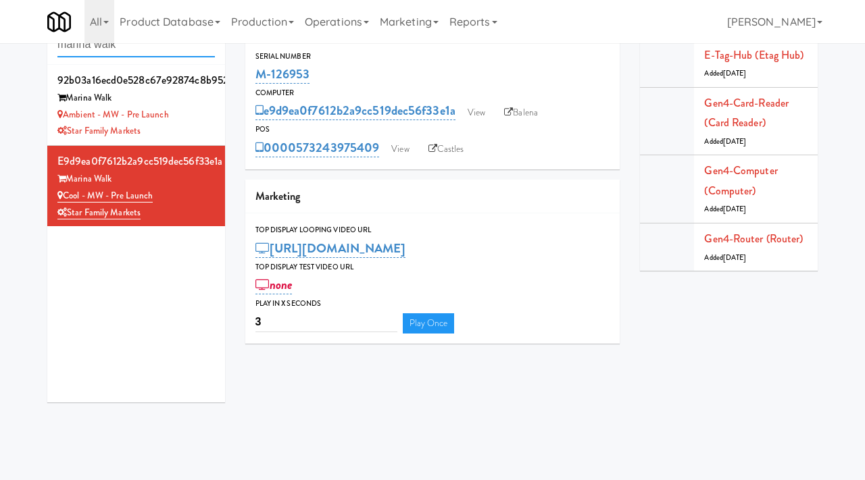
drag, startPoint x: 151, startPoint y: 51, endPoint x: 19, endPoint y: 56, distance: 131.8
click at [19, 56] on div "Cabinets marina walk 92b03a16ecd0e528c67e92874c8b9527 Marina Walk Ambient - MW …" at bounding box center [432, 208] width 865 height 407
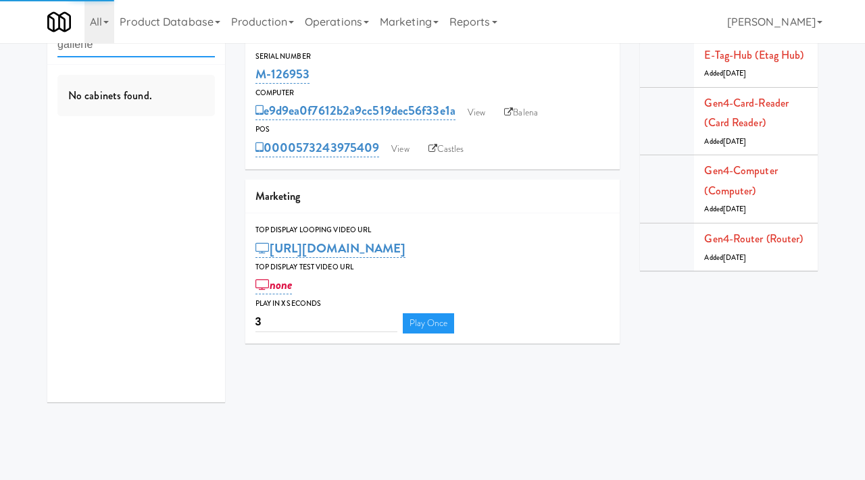
type input "gallerie"
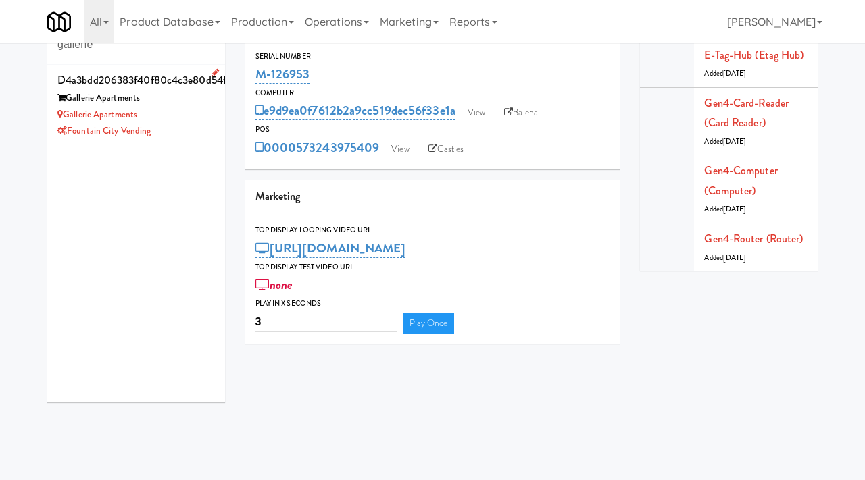
click at [178, 120] on div "Gallerie Apartments" at bounding box center [135, 115] width 157 height 17
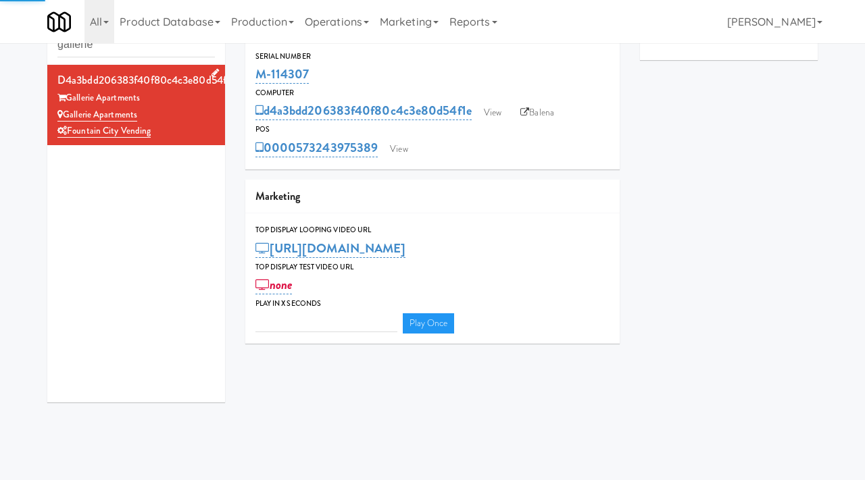
type input "3"
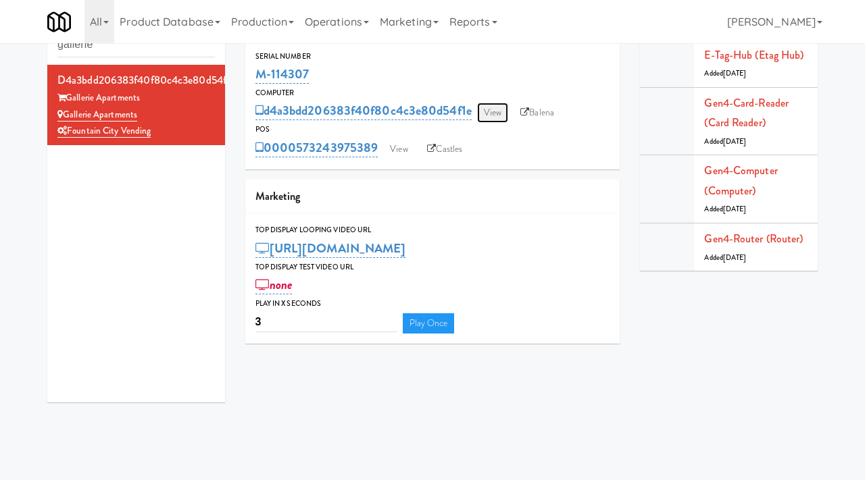
click at [505, 107] on link "View" at bounding box center [492, 113] width 31 height 20
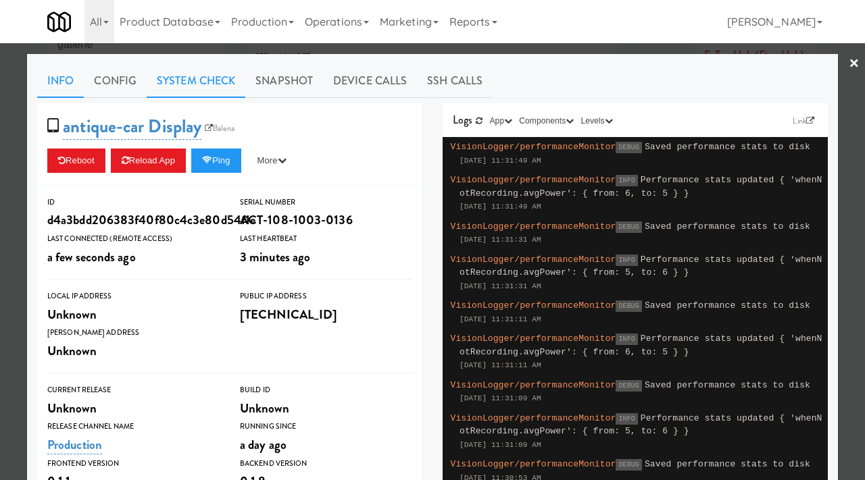
click at [209, 94] on link "System Check" at bounding box center [196, 81] width 99 height 34
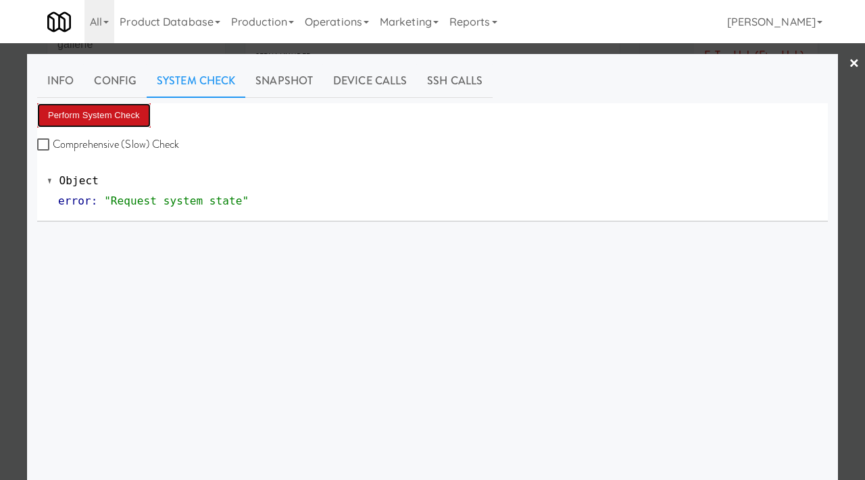
click at [111, 120] on button "Perform System Check" at bounding box center [93, 115] width 113 height 24
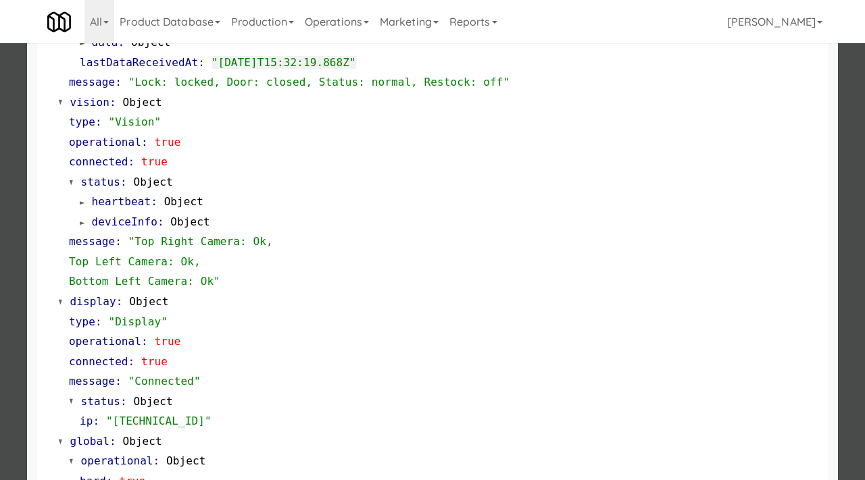
scroll to position [569, 0]
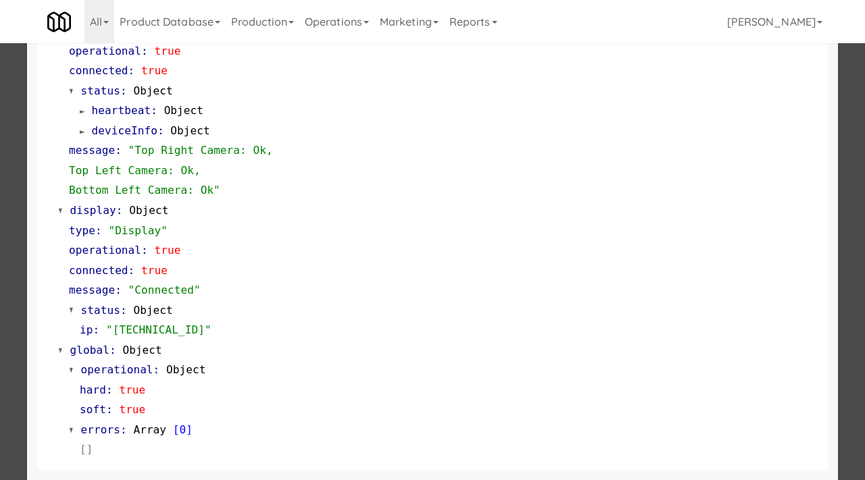
click at [16, 285] on div at bounding box center [432, 240] width 865 height 480
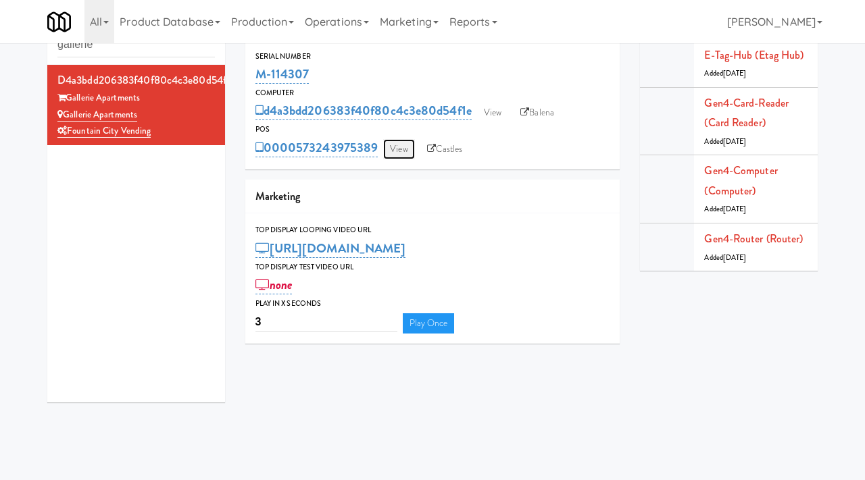
click at [405, 141] on link "View" at bounding box center [398, 149] width 31 height 20
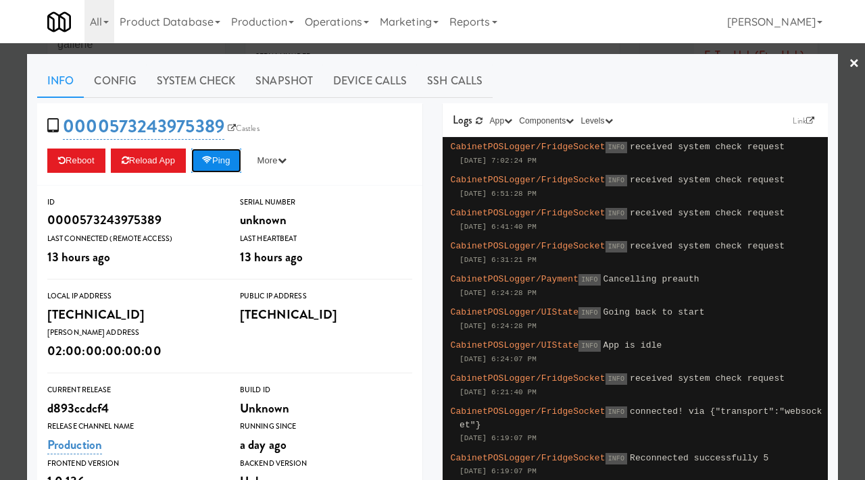
click at [222, 159] on button "Ping" at bounding box center [216, 161] width 50 height 24
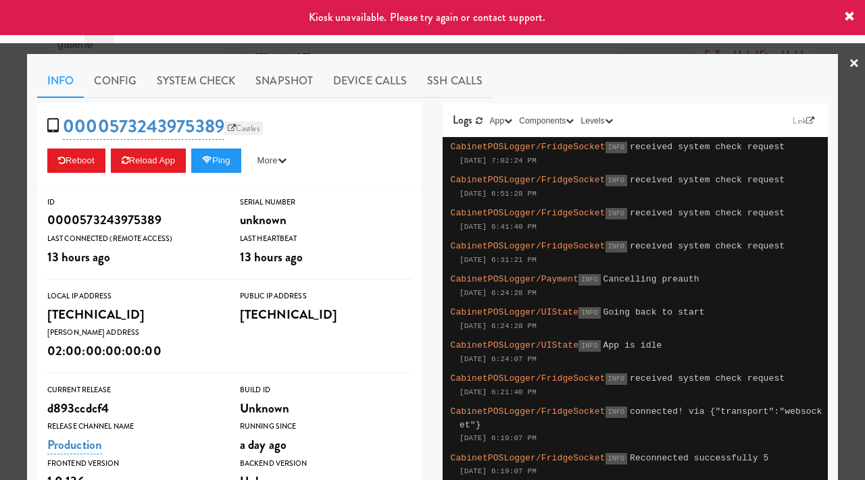
click at [251, 134] on link "Castles" at bounding box center [243, 129] width 39 height 14
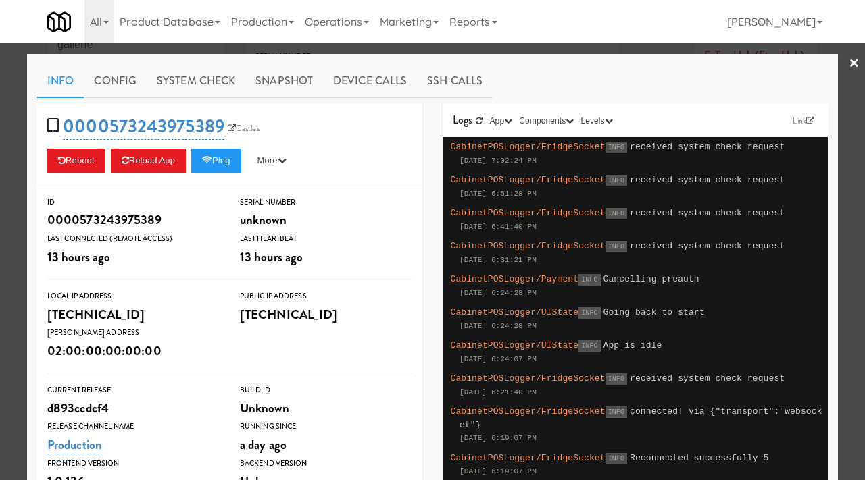
click at [18, 143] on div at bounding box center [432, 240] width 865 height 480
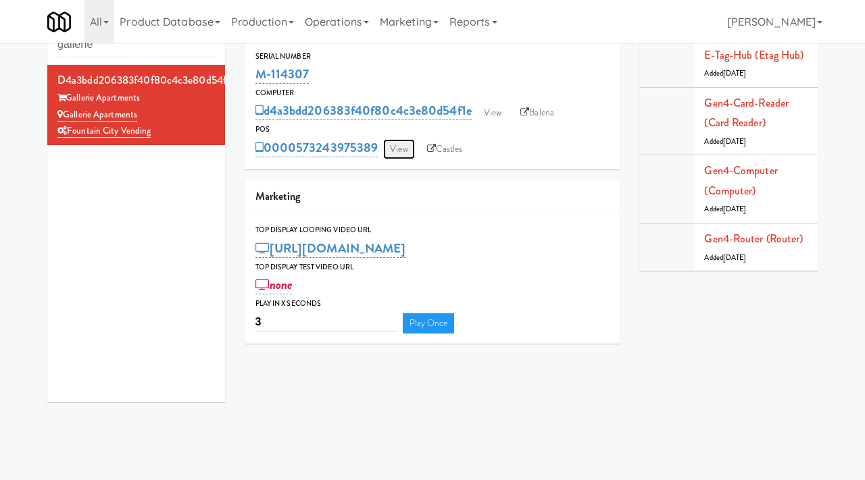
click at [396, 151] on link "View" at bounding box center [398, 149] width 31 height 20
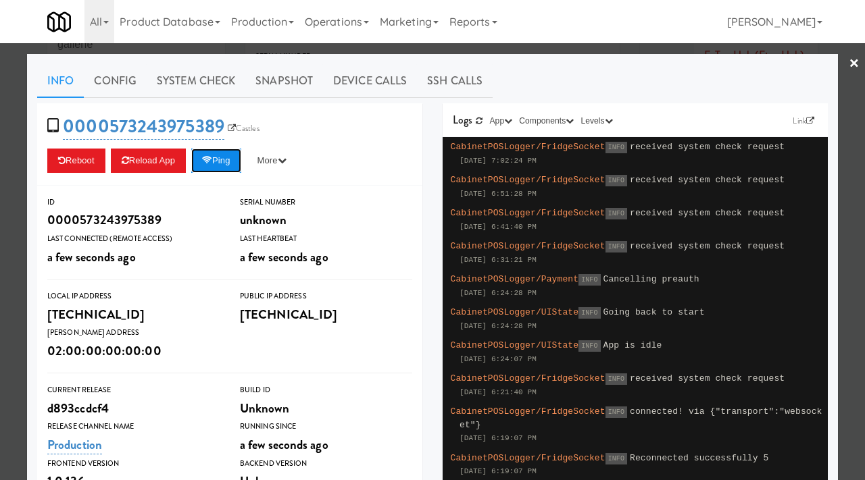
click at [228, 153] on button "Ping" at bounding box center [216, 161] width 50 height 24
click at [0, 161] on div at bounding box center [432, 240] width 865 height 480
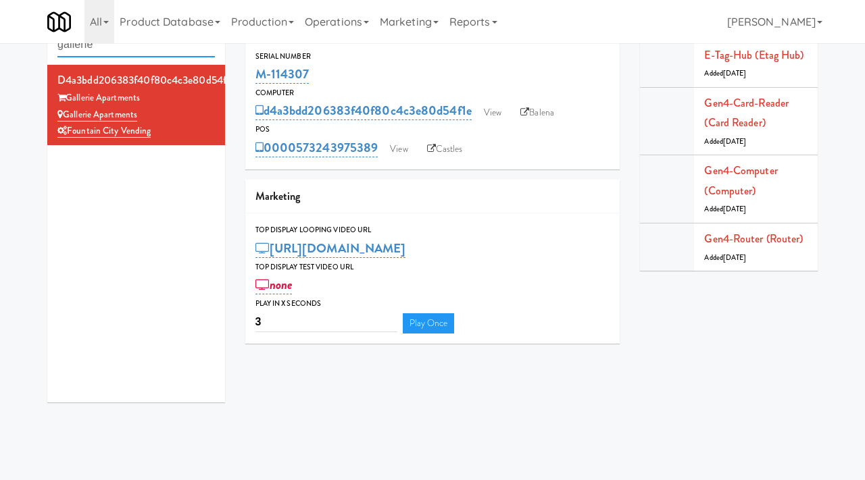
click at [153, 55] on input "gallerie" at bounding box center [135, 44] width 157 height 25
type input "the mo"
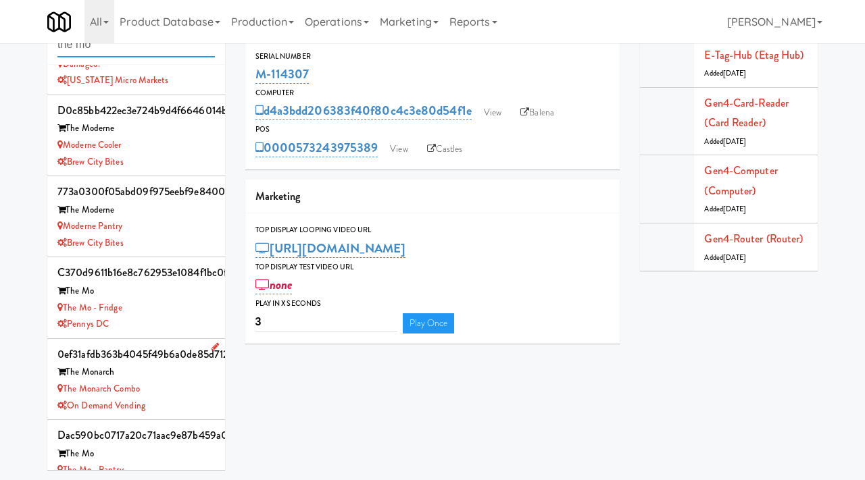
scroll to position [82, 0]
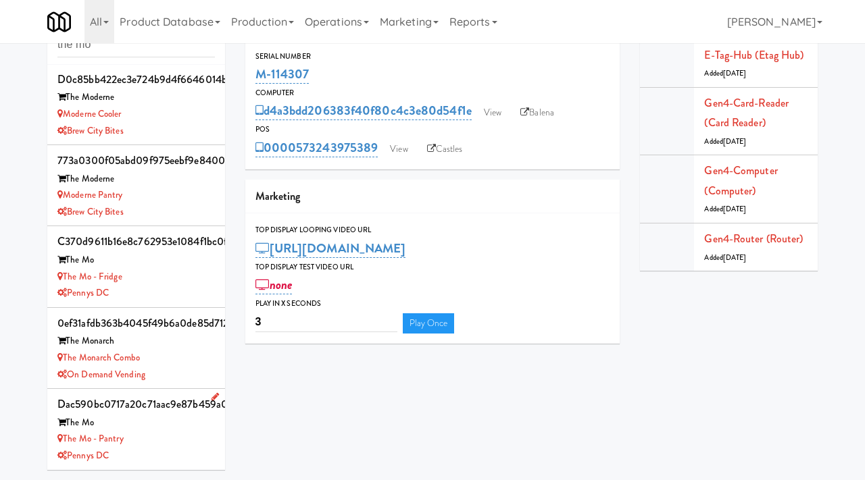
click at [165, 436] on div "The Mo - Pantry" at bounding box center [135, 439] width 157 height 17
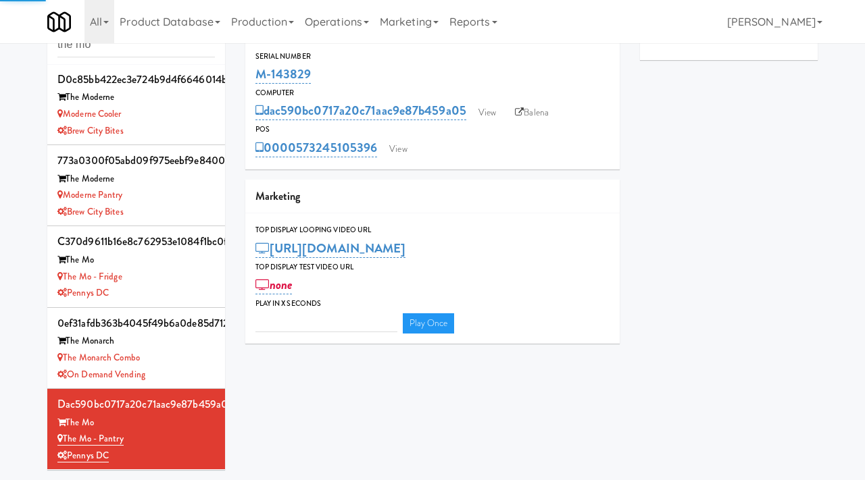
type input "3"
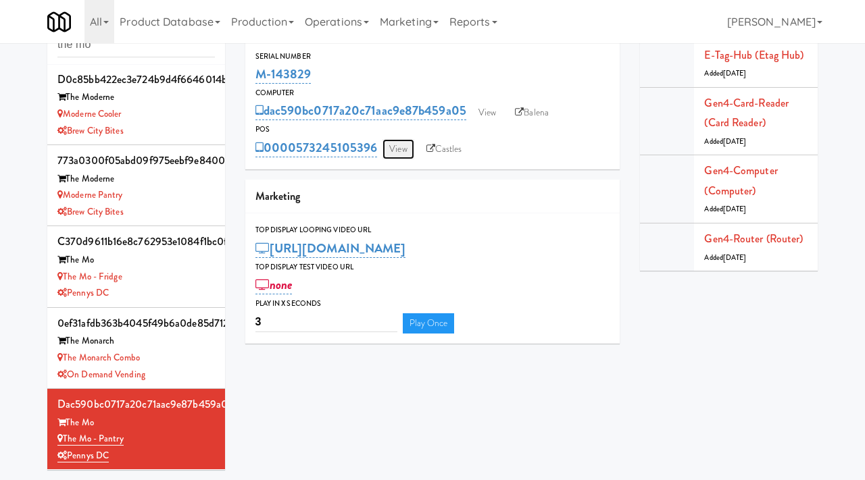
click at [397, 151] on link "View" at bounding box center [397, 149] width 31 height 20
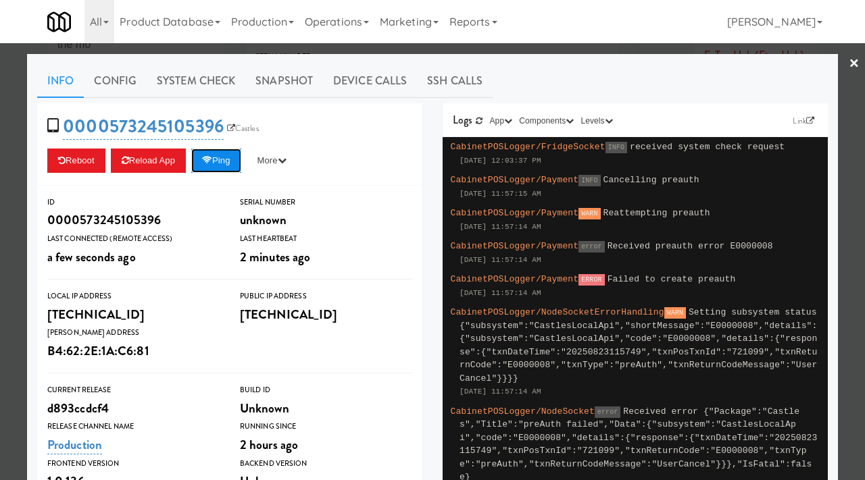
click at [209, 160] on icon at bounding box center [207, 160] width 10 height 9
click at [292, 80] on link "Snapshot" at bounding box center [284, 81] width 78 height 34
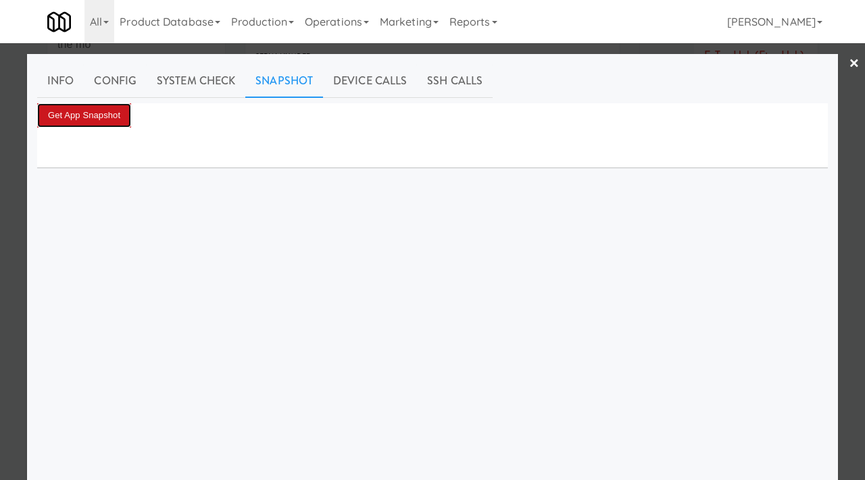
click at [109, 115] on button "Get App Snapshot" at bounding box center [84, 115] width 94 height 24
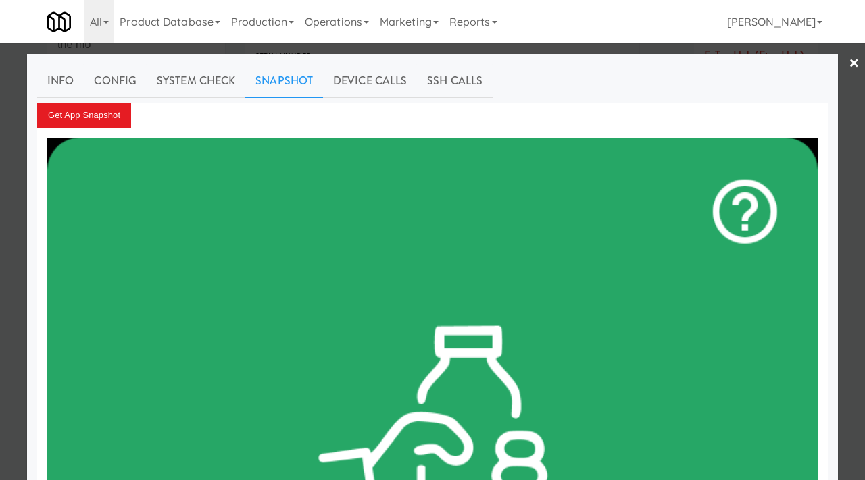
click at [0, 288] on div at bounding box center [432, 240] width 865 height 480
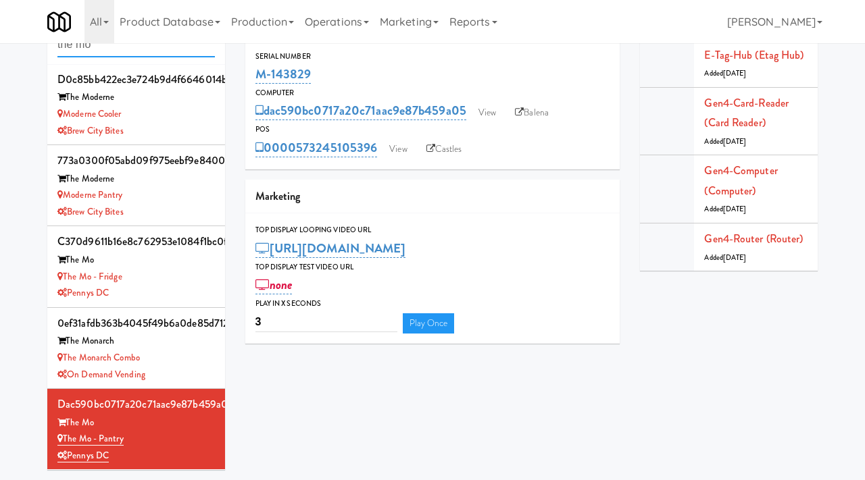
click at [153, 52] on input "the mo" at bounding box center [135, 44] width 157 height 25
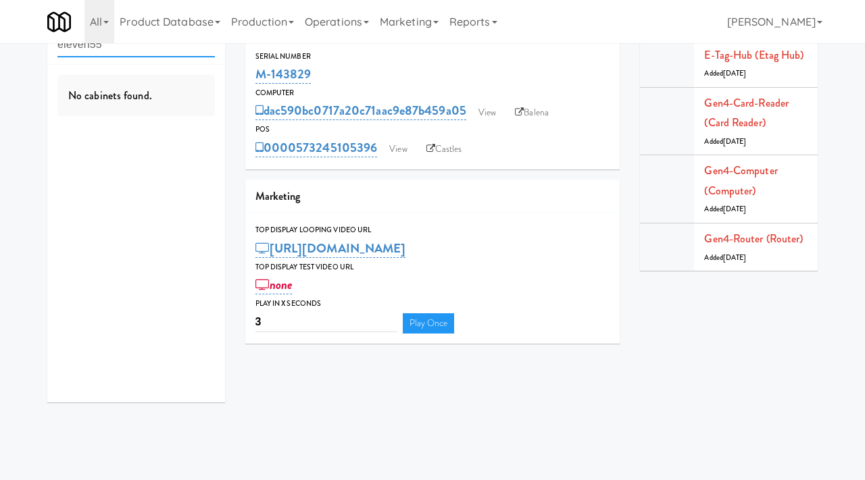
type input "eleven55"
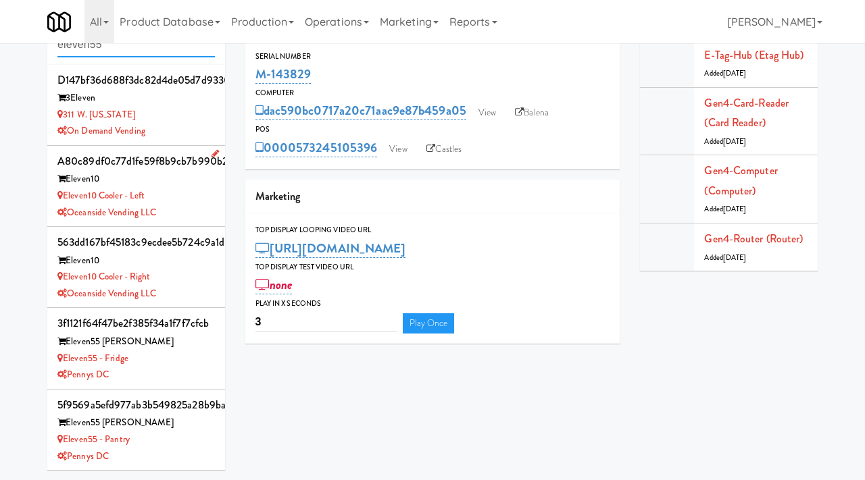
scroll to position [82, 0]
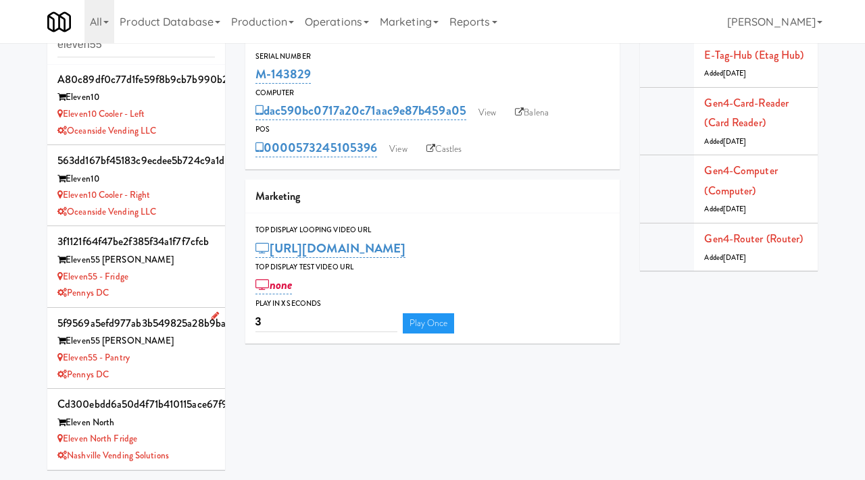
click at [178, 351] on div "Eleven55 - Pantry" at bounding box center [135, 358] width 157 height 17
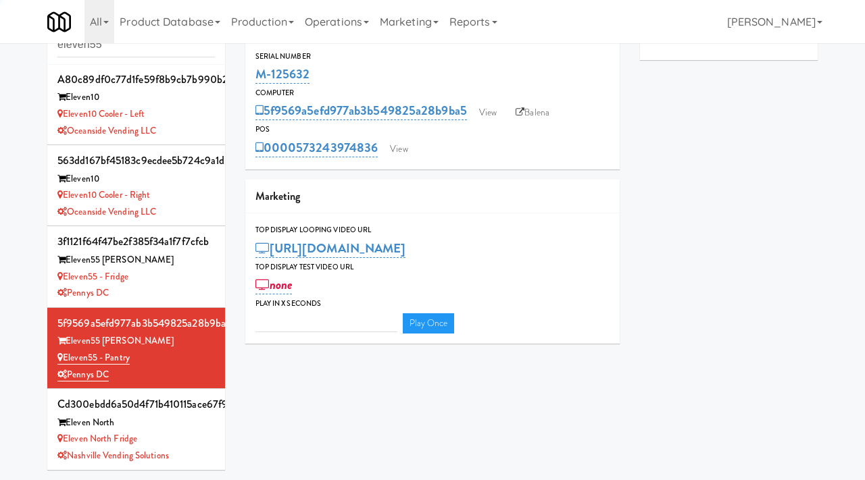
type input "3"
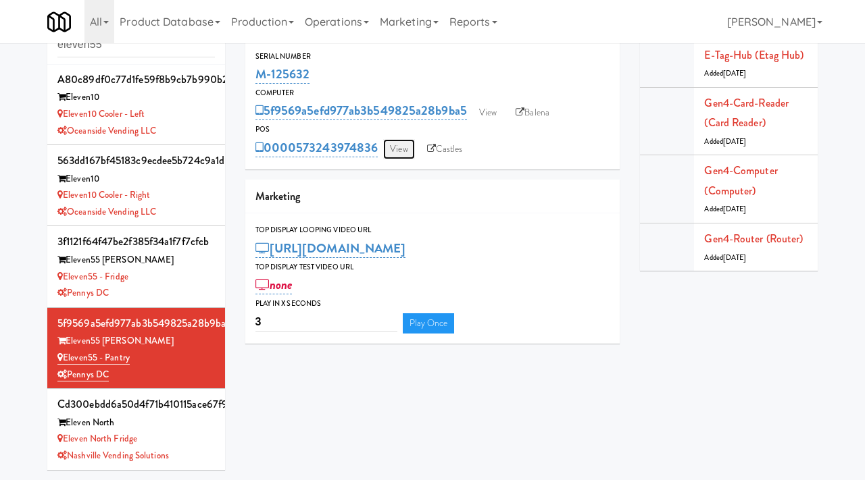
click at [405, 151] on link "View" at bounding box center [398, 149] width 31 height 20
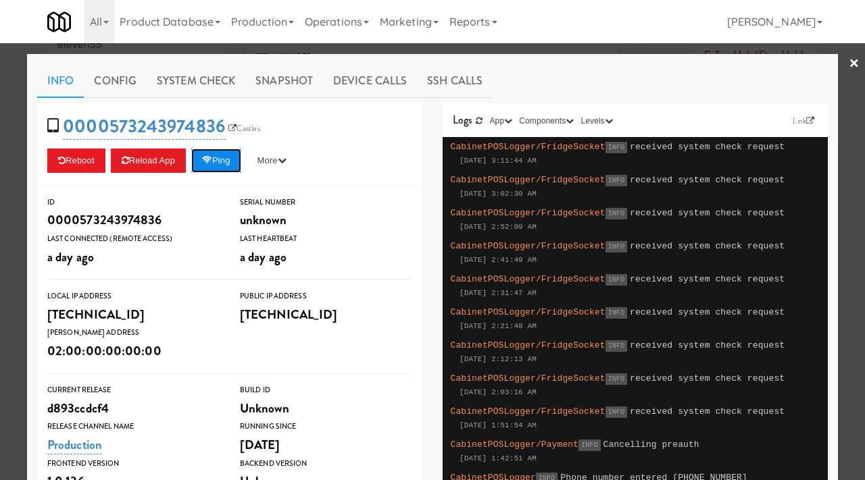
click at [219, 168] on button "Ping" at bounding box center [216, 161] width 50 height 24
